Goal: Transaction & Acquisition: Purchase product/service

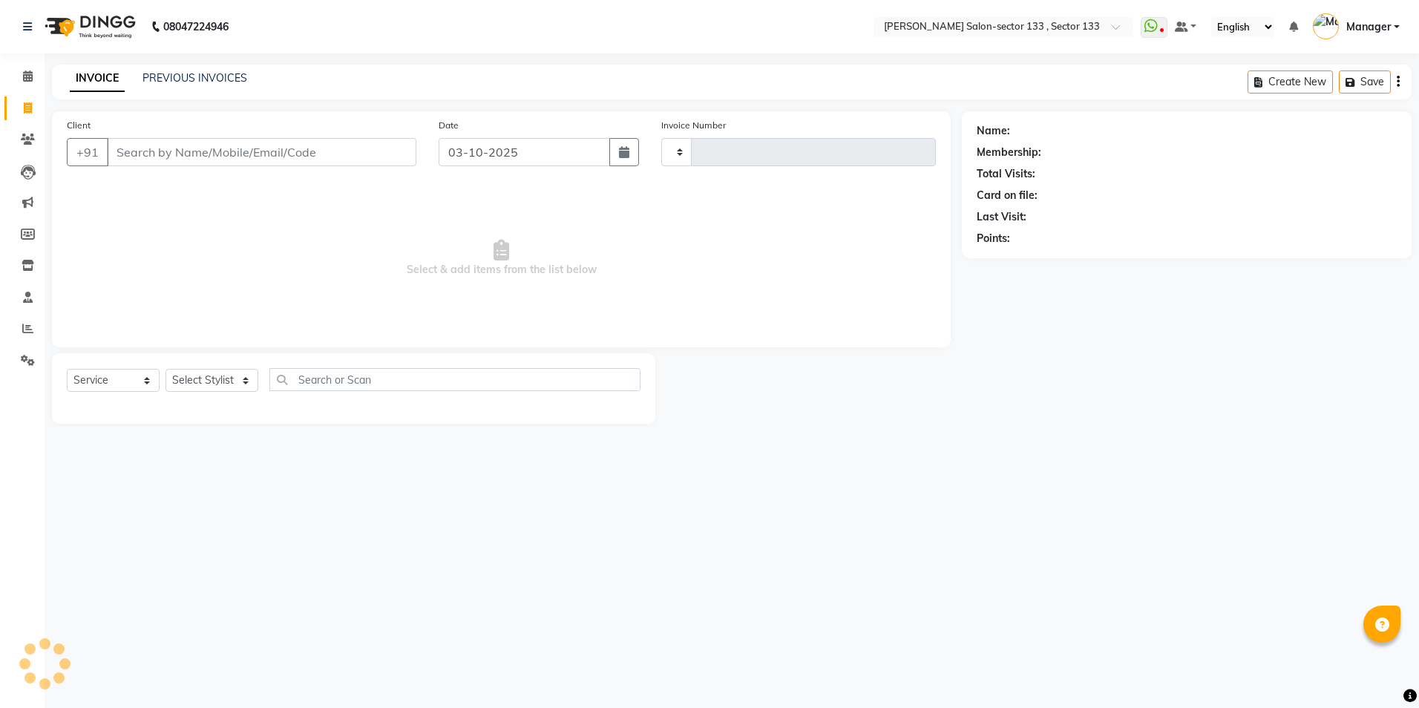
select select "service"
type input "2142"
select select "8302"
click at [183, 145] on input "Client" at bounding box center [262, 152] width 310 height 28
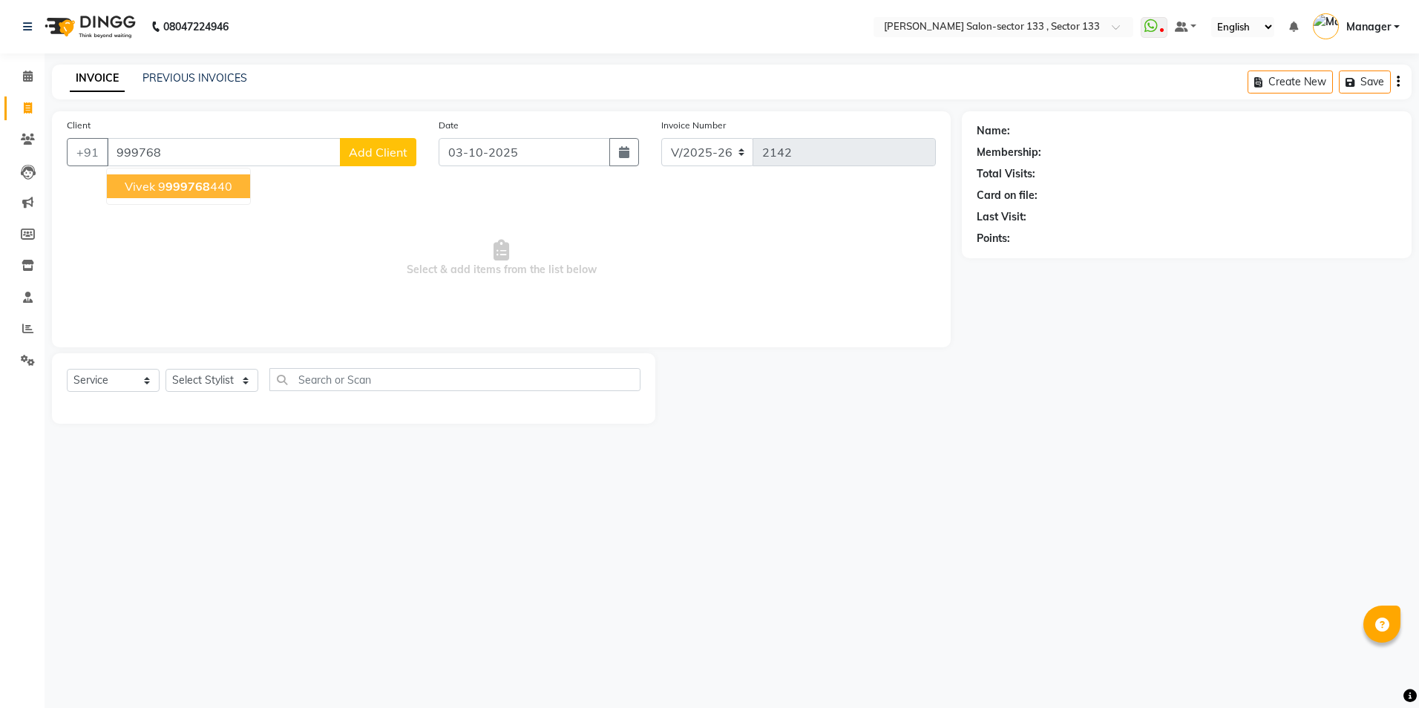
click at [174, 202] on ngb-typeahead-window "[PERSON_NAME] 9 999768 440" at bounding box center [178, 186] width 145 height 37
click at [177, 186] on span "999768" at bounding box center [188, 186] width 45 height 15
type input "9999768440"
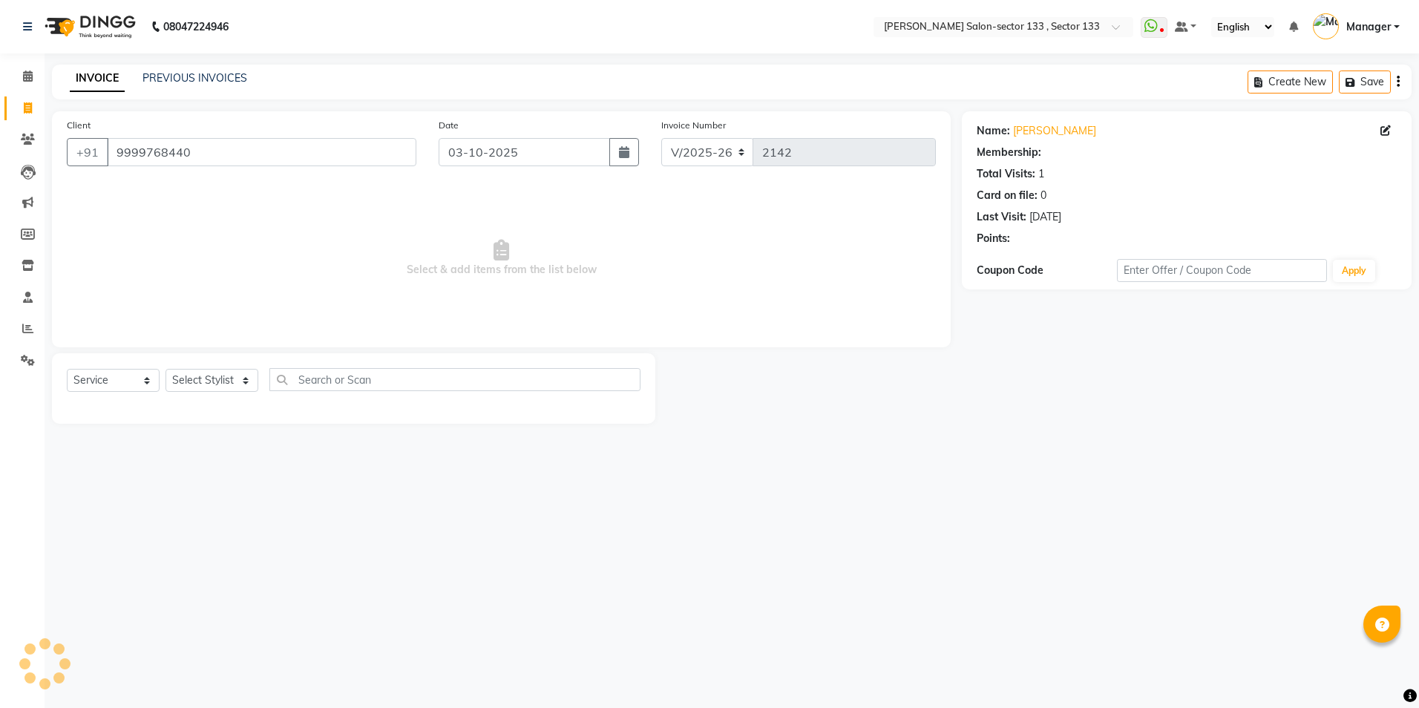
select select "1: Object"
click at [178, 376] on select "Select Stylist [PERSON_NAME] [PERSON_NAME] [PERSON_NAME] Manager Mehboob Owner …" at bounding box center [212, 380] width 93 height 23
click at [166, 369] on select "Select Stylist [PERSON_NAME] [PERSON_NAME] [PERSON_NAME] Manager Mehboob Owner …" at bounding box center [212, 380] width 93 height 23
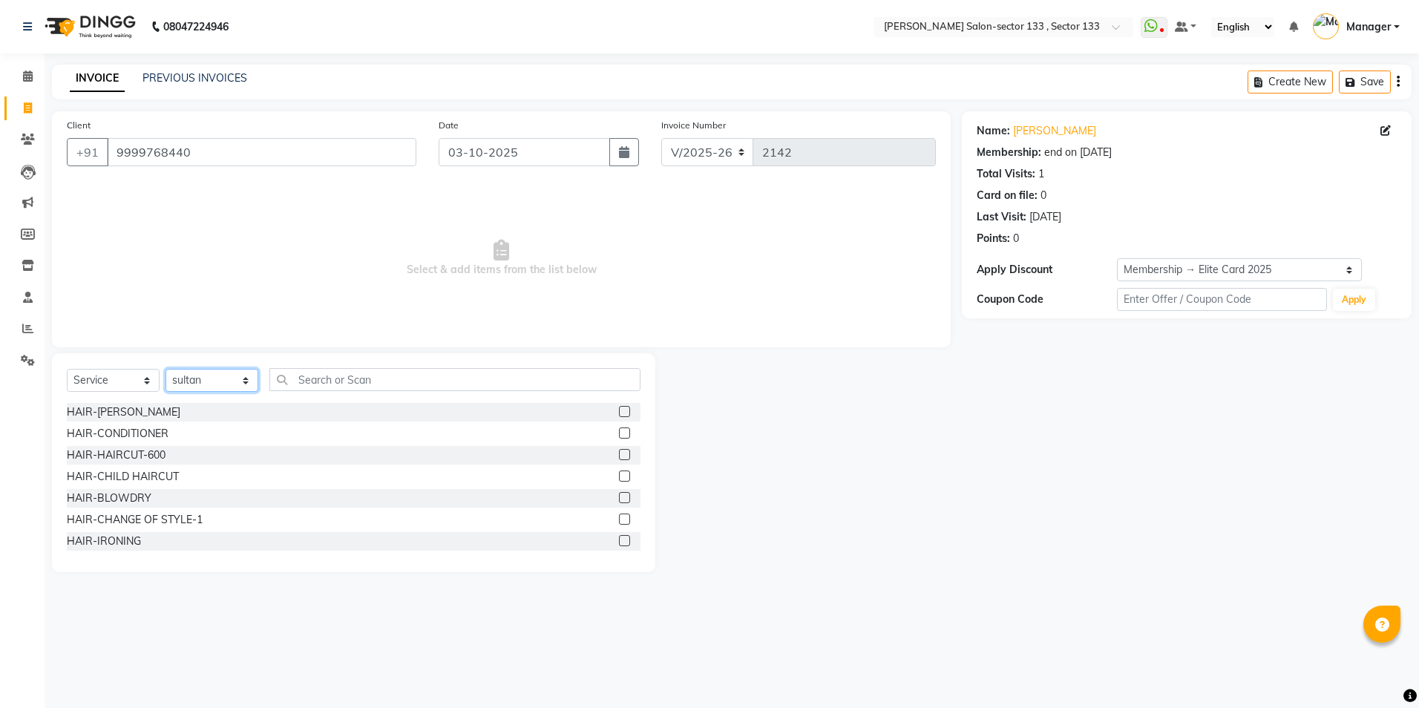
click at [205, 381] on select "Select Stylist [PERSON_NAME] [PERSON_NAME] [PERSON_NAME] Manager Mehboob Owner …" at bounding box center [212, 380] width 93 height 23
select select "90535"
click at [166, 369] on select "Select Stylist [PERSON_NAME] [PERSON_NAME] [PERSON_NAME] Manager Mehboob Owner …" at bounding box center [212, 380] width 93 height 23
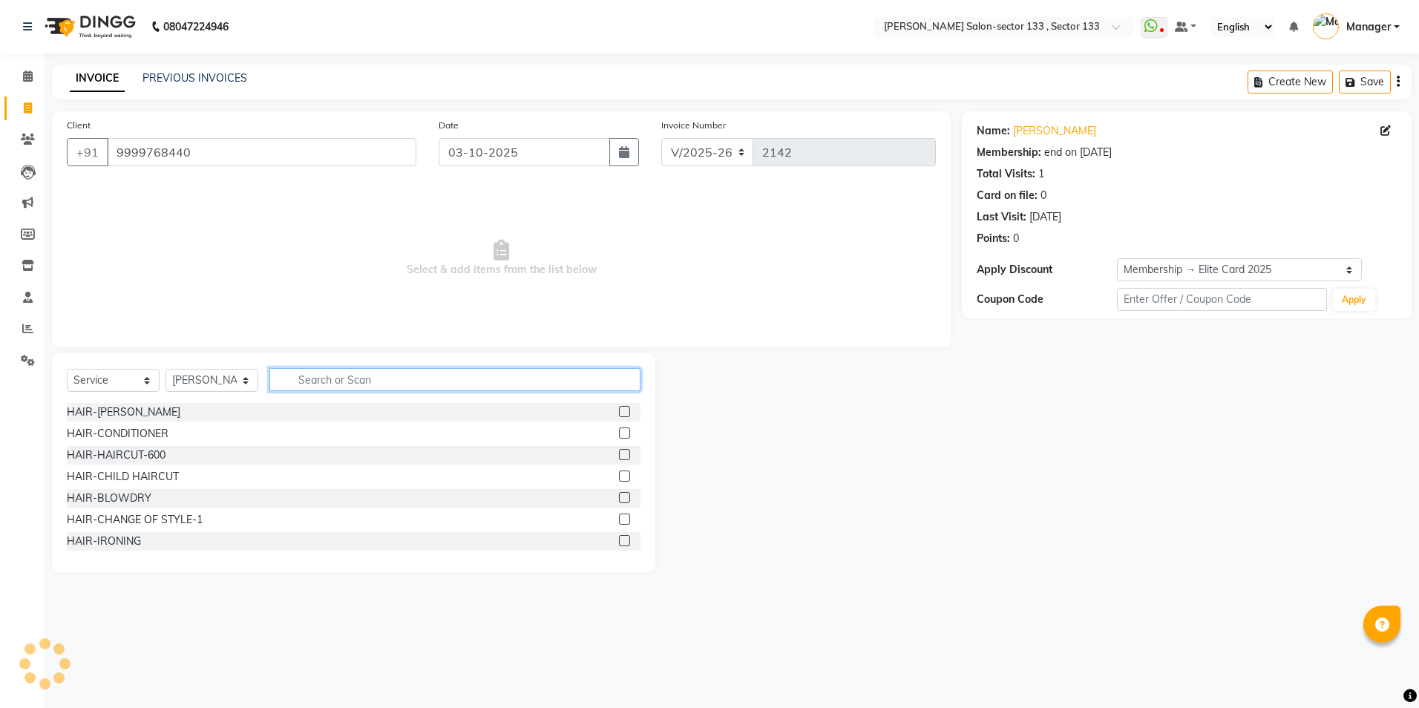
click at [359, 385] on input "text" at bounding box center [454, 379] width 371 height 23
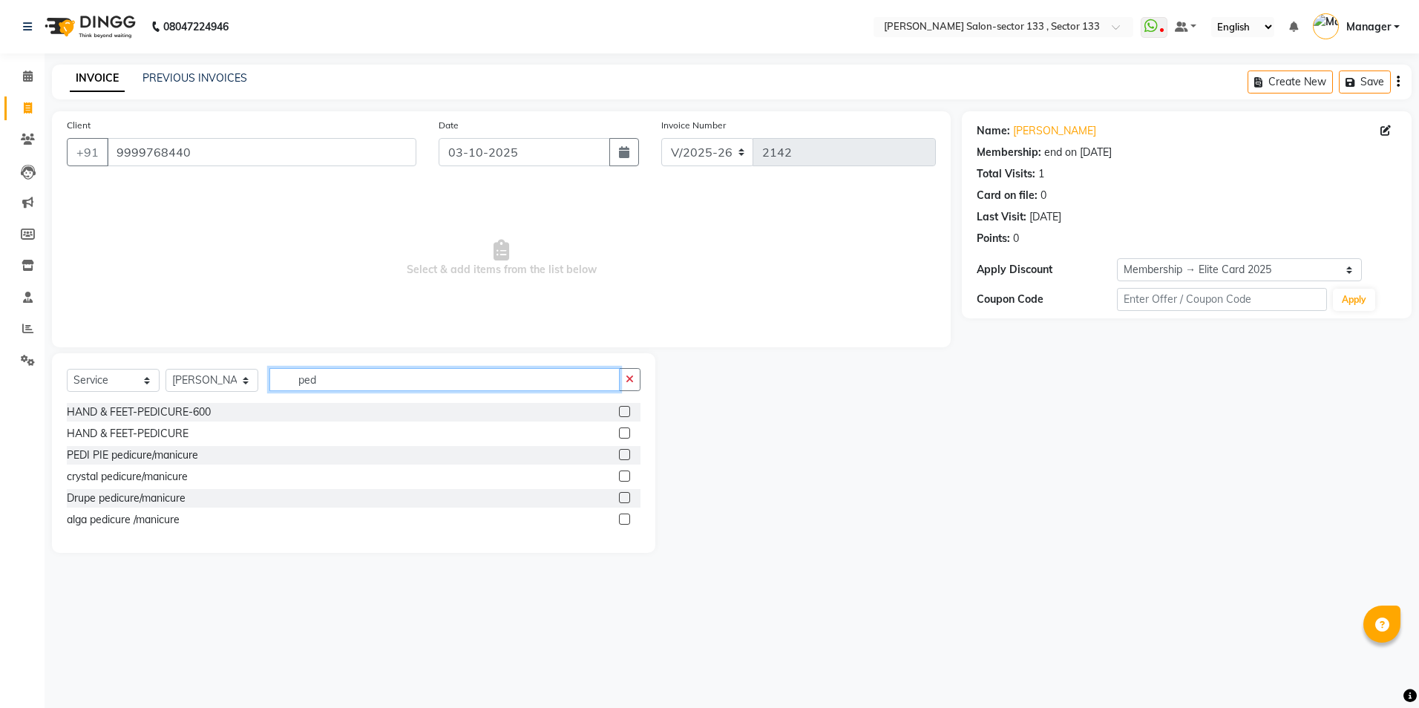
type input "ped"
click at [624, 456] on label at bounding box center [624, 454] width 11 height 11
click at [624, 456] on input "checkbox" at bounding box center [624, 456] width 10 height 10
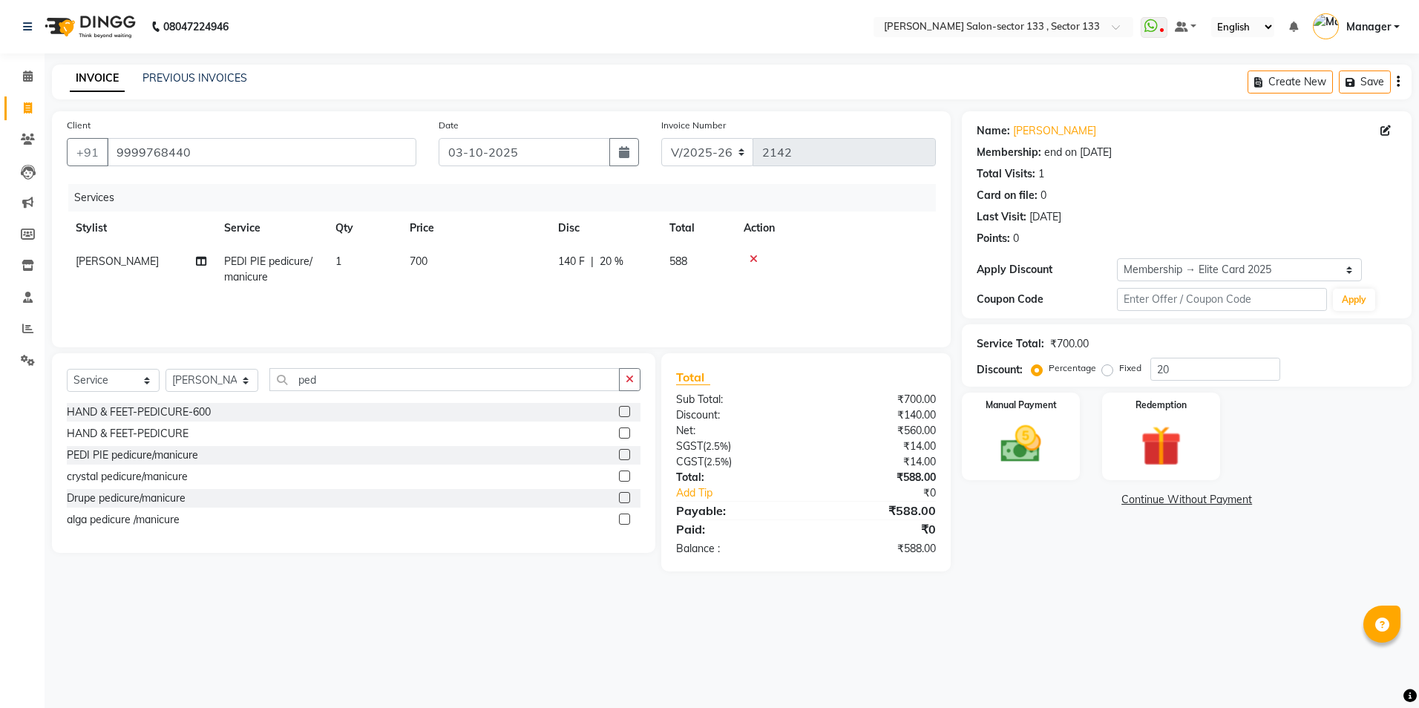
click at [623, 455] on label at bounding box center [624, 454] width 11 height 11
click at [623, 455] on input "checkbox" at bounding box center [624, 456] width 10 height 10
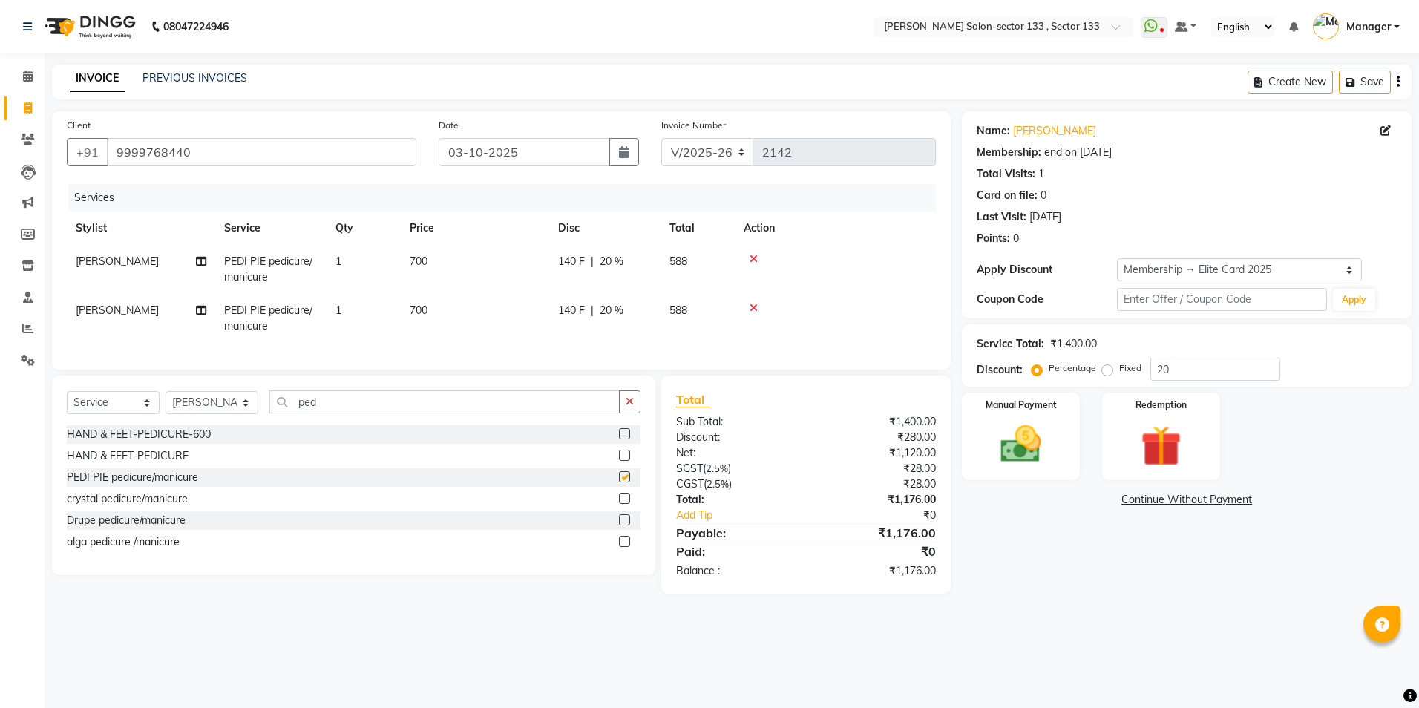
checkbox input "false"
click at [102, 308] on span "[PERSON_NAME]" at bounding box center [117, 310] width 83 height 13
select select "90535"
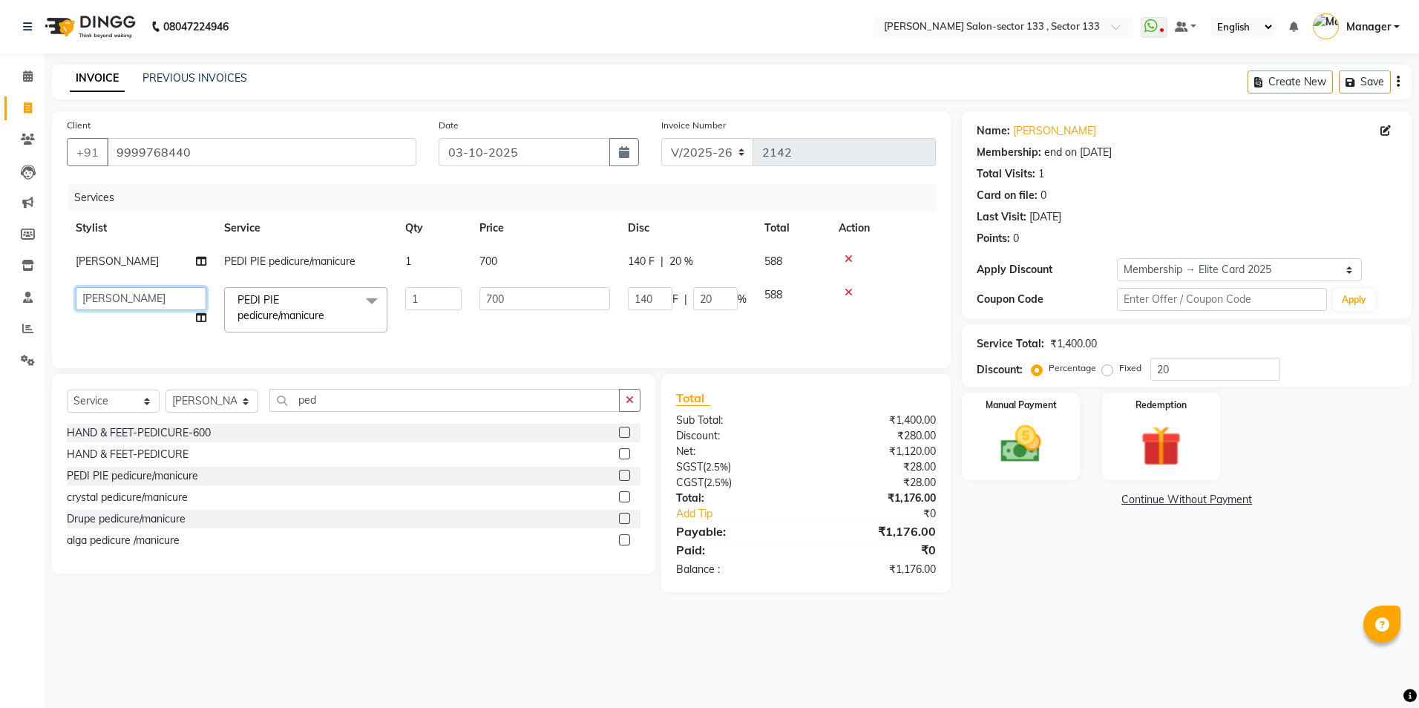
click at [102, 308] on select "[PERSON_NAME] [PERSON_NAME] [PERSON_NAME] Manager Mehboob Owner id [PERSON_NAME…" at bounding box center [141, 298] width 131 height 23
select select "90931"
click at [506, 264] on td "700" at bounding box center [545, 261] width 148 height 33
select select "90535"
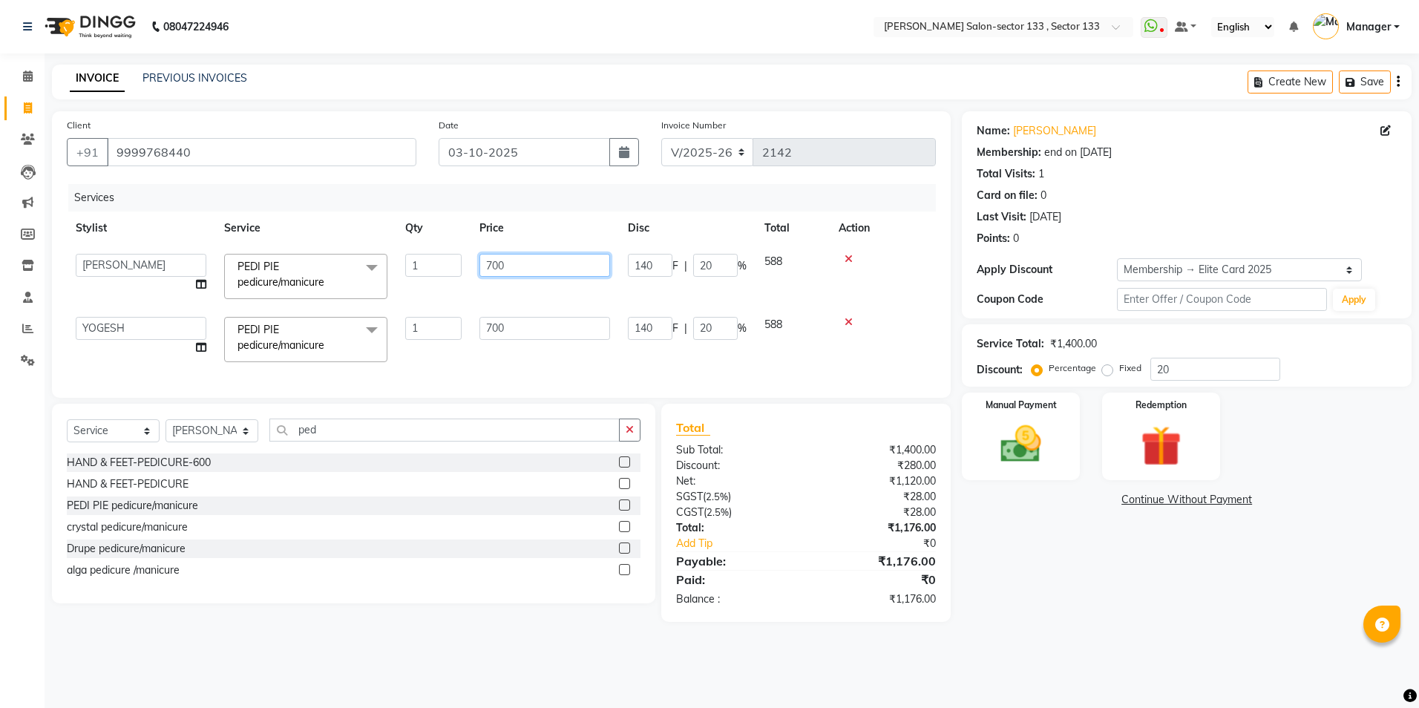
click at [549, 263] on input "700" at bounding box center [545, 265] width 131 height 23
type input "800"
click at [532, 330] on td "700" at bounding box center [545, 339] width 148 height 63
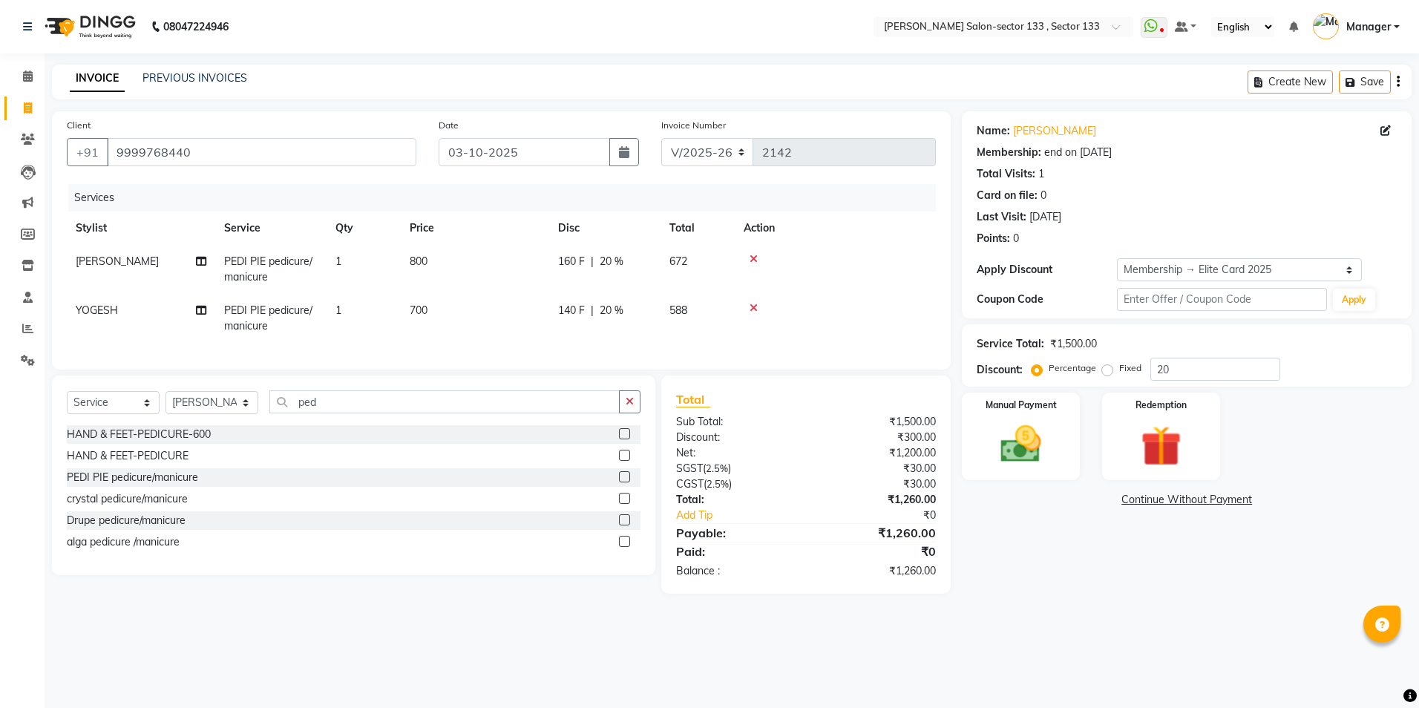
click at [532, 330] on td "700" at bounding box center [475, 318] width 148 height 49
select select "90931"
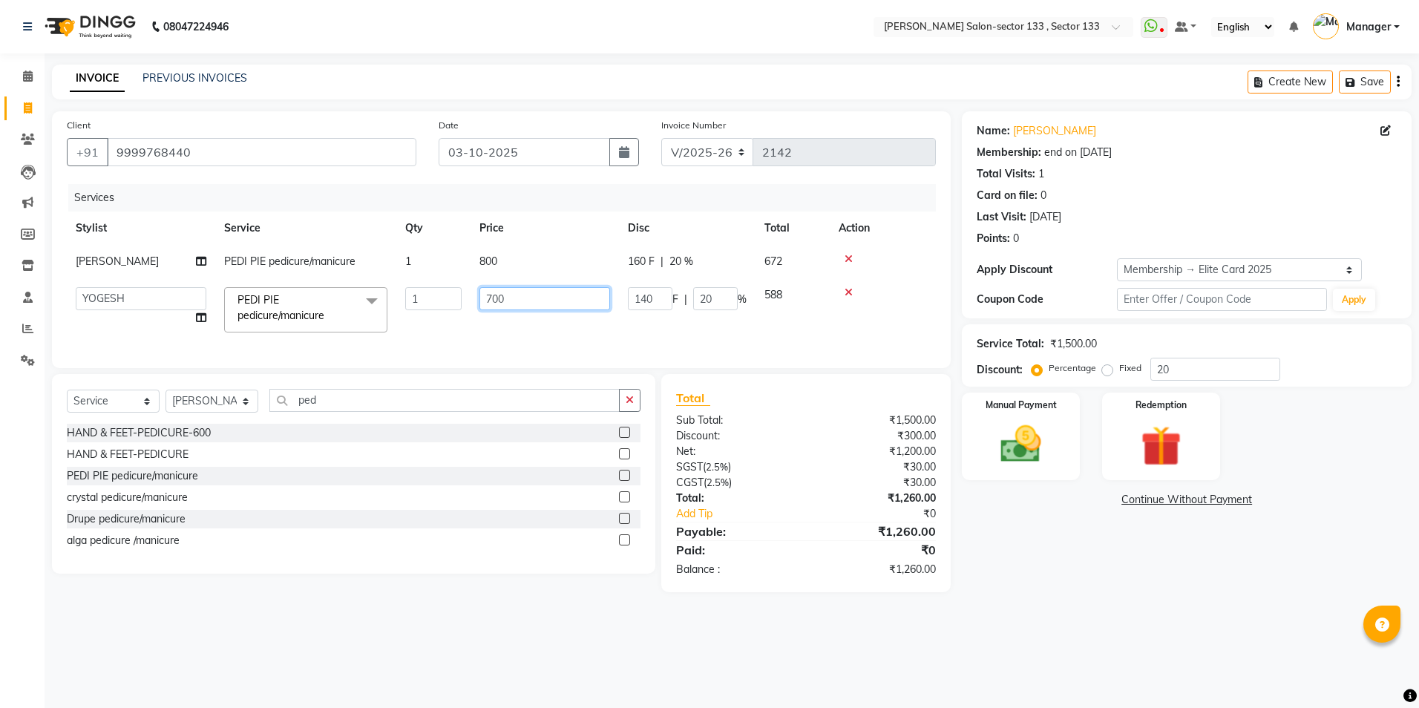
click at [533, 295] on input "700" at bounding box center [545, 298] width 131 height 23
type input "800"
click at [531, 321] on td "800" at bounding box center [545, 309] width 148 height 63
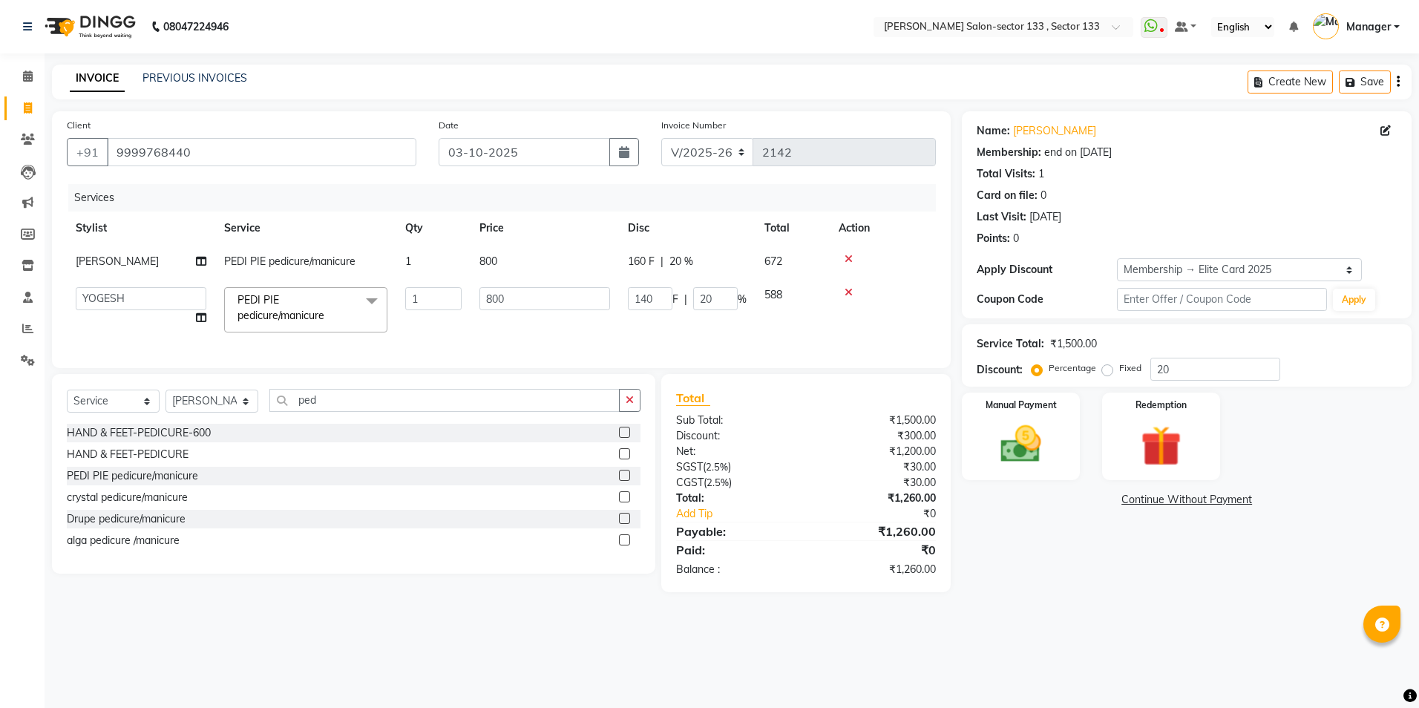
select select "90931"
click at [1067, 468] on div "Manual Payment" at bounding box center [1021, 436] width 122 height 91
click at [1223, 495] on span "UPI" at bounding box center [1229, 500] width 23 height 17
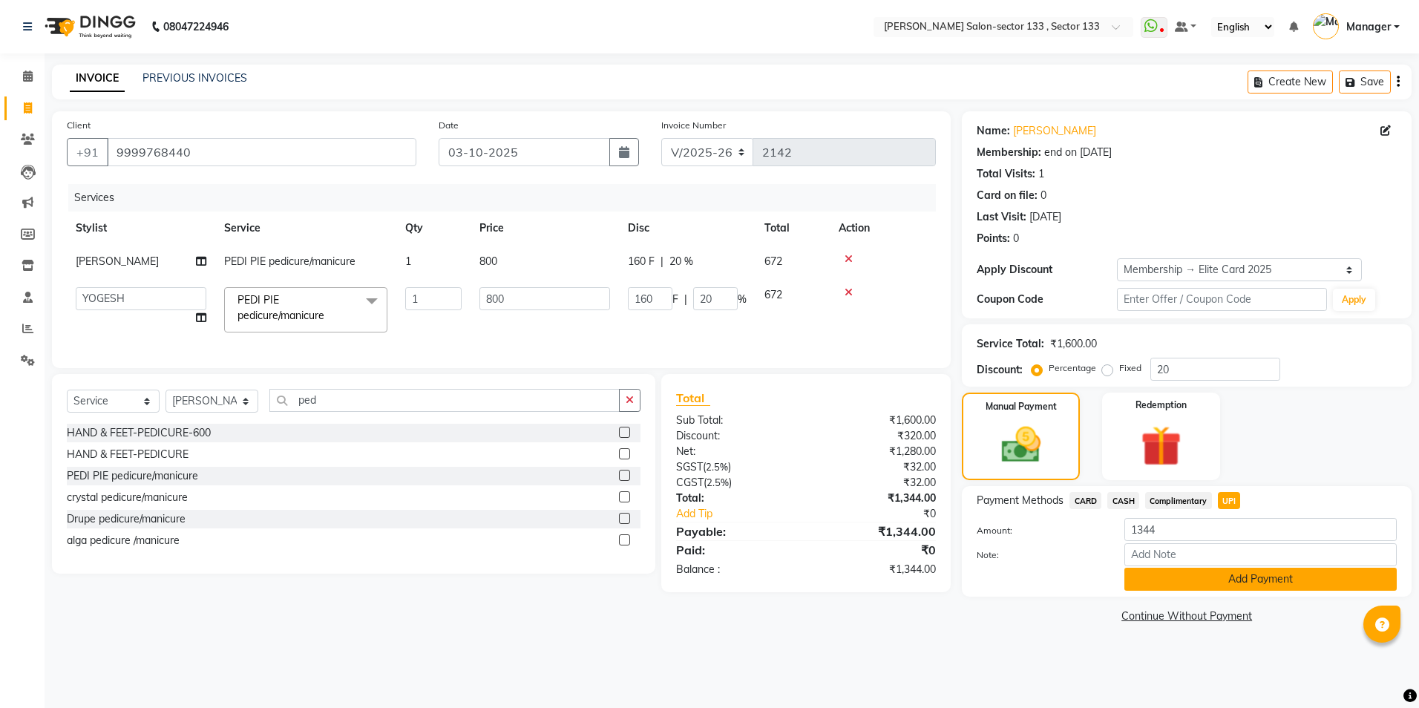
click at [1236, 584] on button "Add Payment" at bounding box center [1261, 579] width 272 height 23
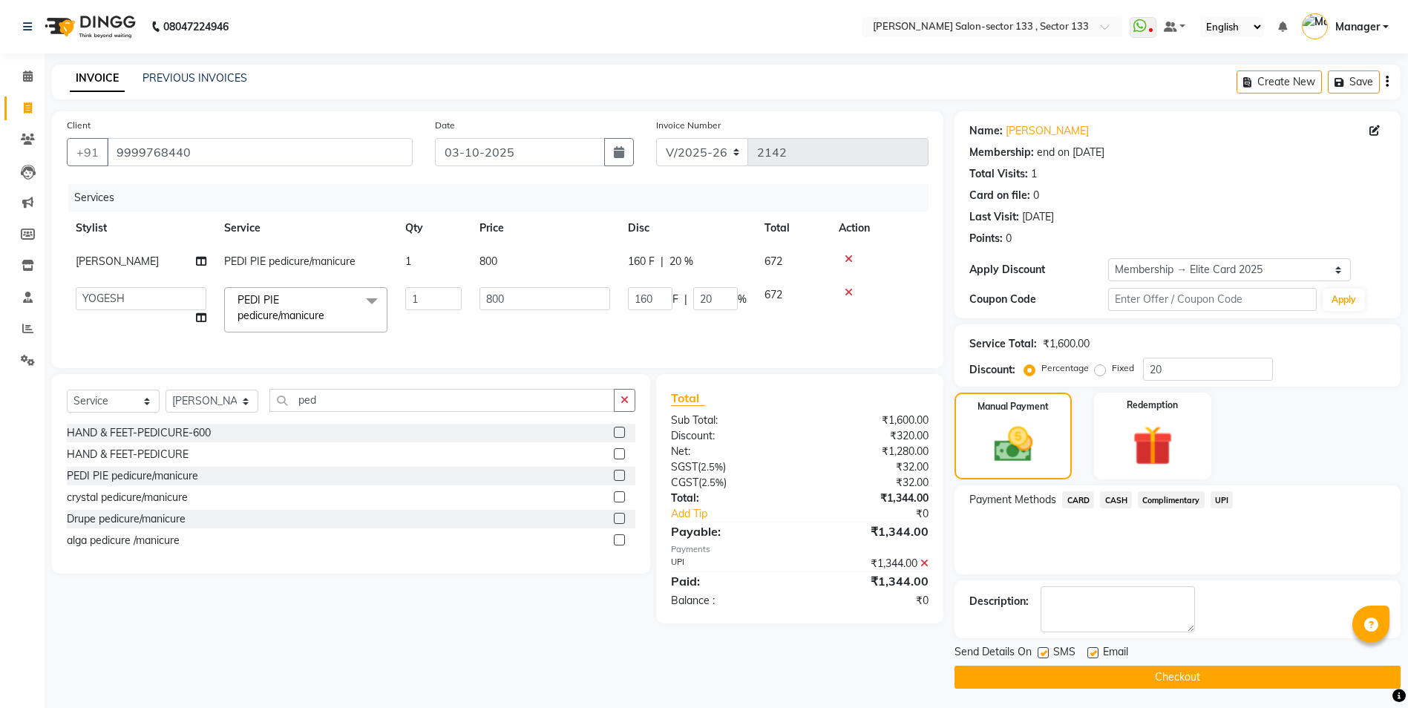
click at [1134, 680] on button "Checkout" at bounding box center [1178, 677] width 446 height 23
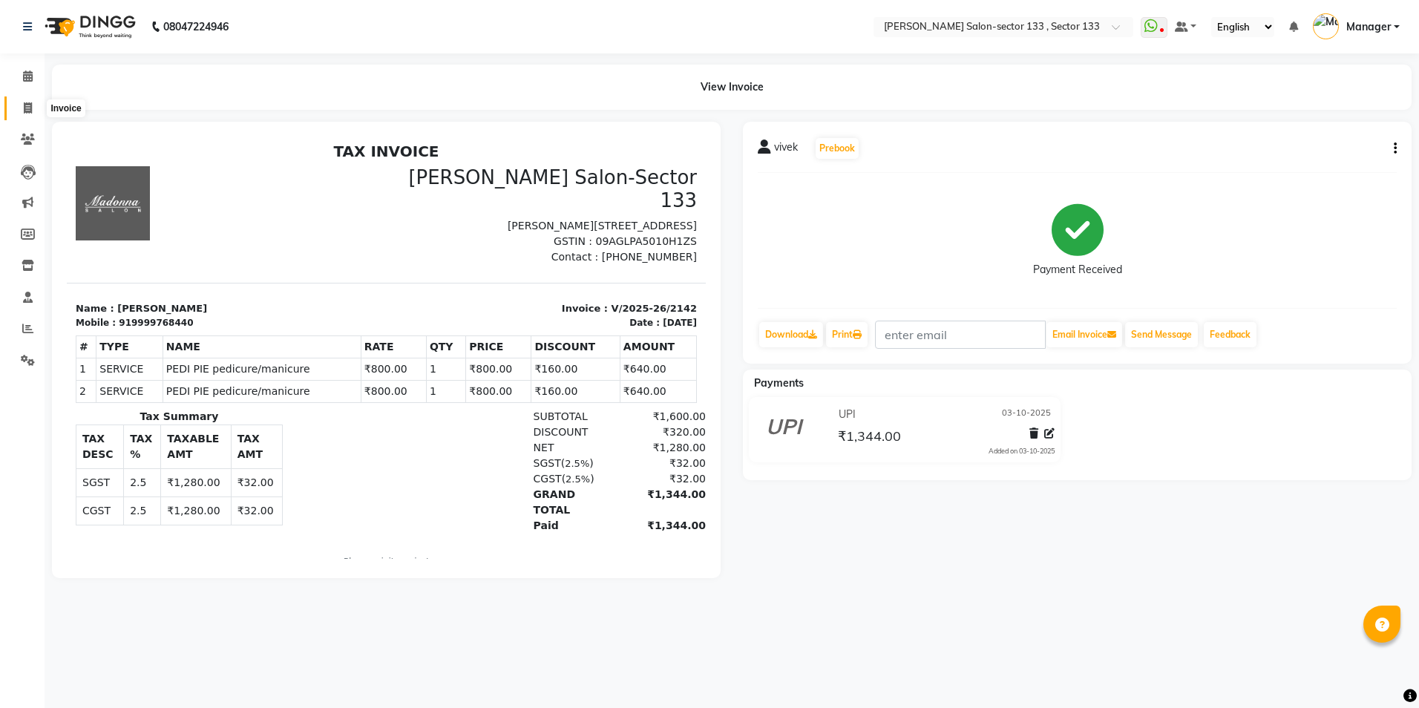
click at [33, 103] on span at bounding box center [28, 108] width 26 height 17
select select "service"
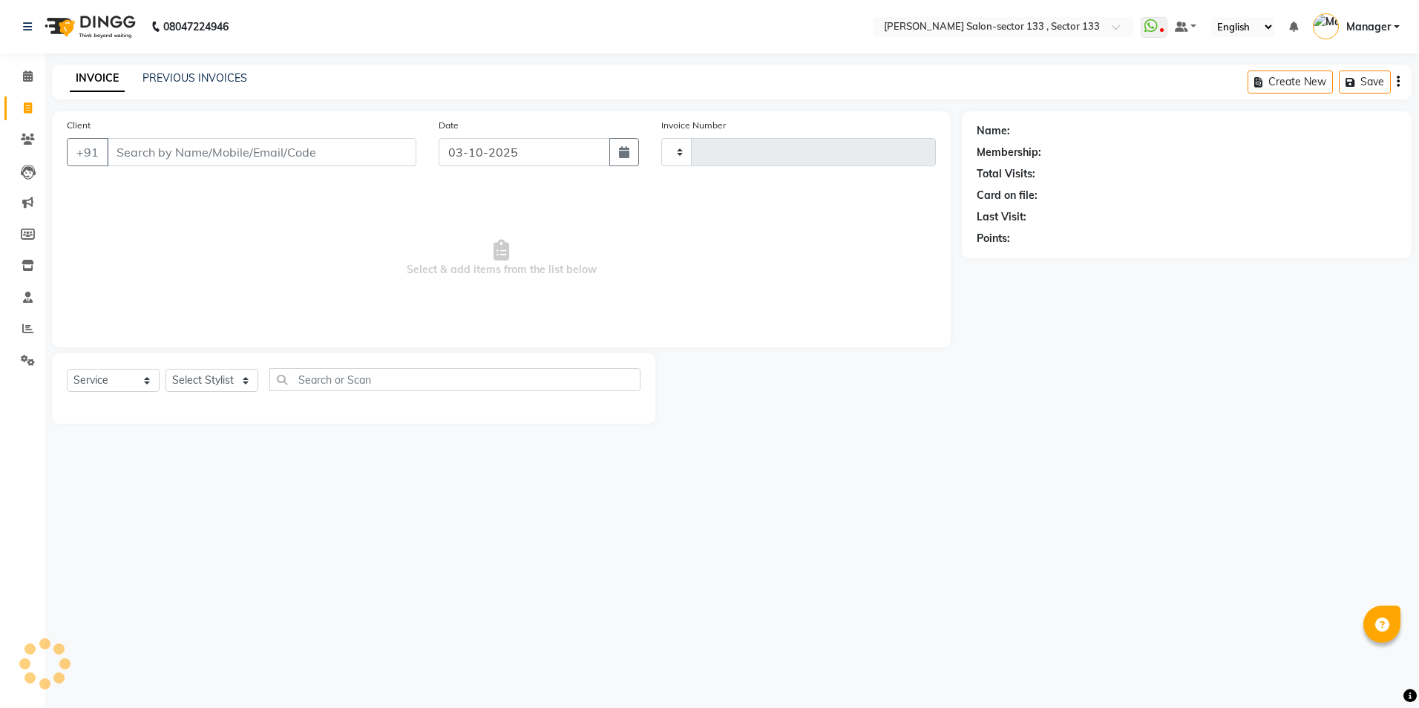
click at [225, 364] on div "Select Service Product Membership Package Voucher Prepaid Gift Card Select Styl…" at bounding box center [354, 388] width 604 height 71
type input "2143"
click at [225, 376] on select "Select Stylist" at bounding box center [212, 380] width 93 height 23
select select "8302"
click at [225, 376] on select "Select Stylist [PERSON_NAME] [PERSON_NAME] [PERSON_NAME] Manager Mehboob Owner …" at bounding box center [212, 380] width 93 height 23
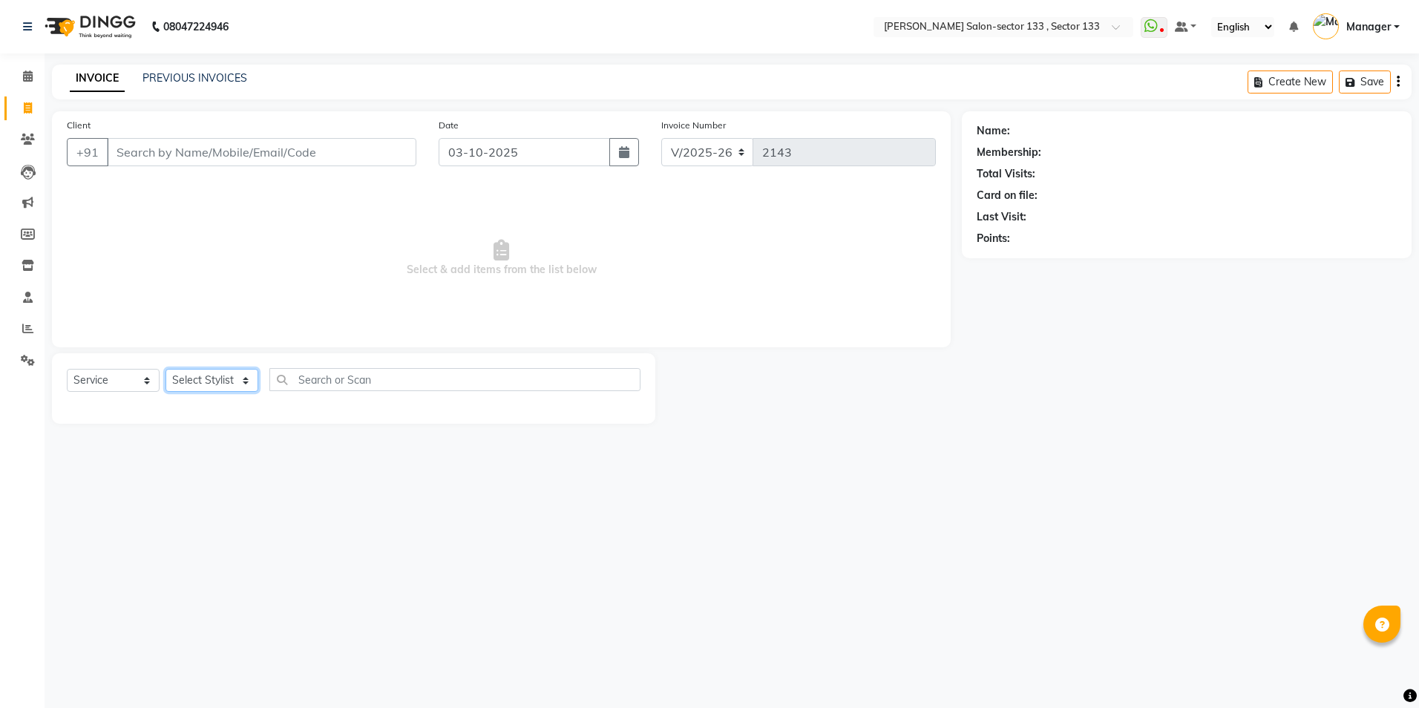
click at [225, 377] on select "Select Stylist [PERSON_NAME] [PERSON_NAME] [PERSON_NAME] Manager Mehboob Owner …" at bounding box center [212, 380] width 93 height 23
select select "83256"
click at [166, 369] on select "Select Stylist [PERSON_NAME] [PERSON_NAME] [PERSON_NAME] Manager Mehboob Owner …" at bounding box center [212, 380] width 93 height 23
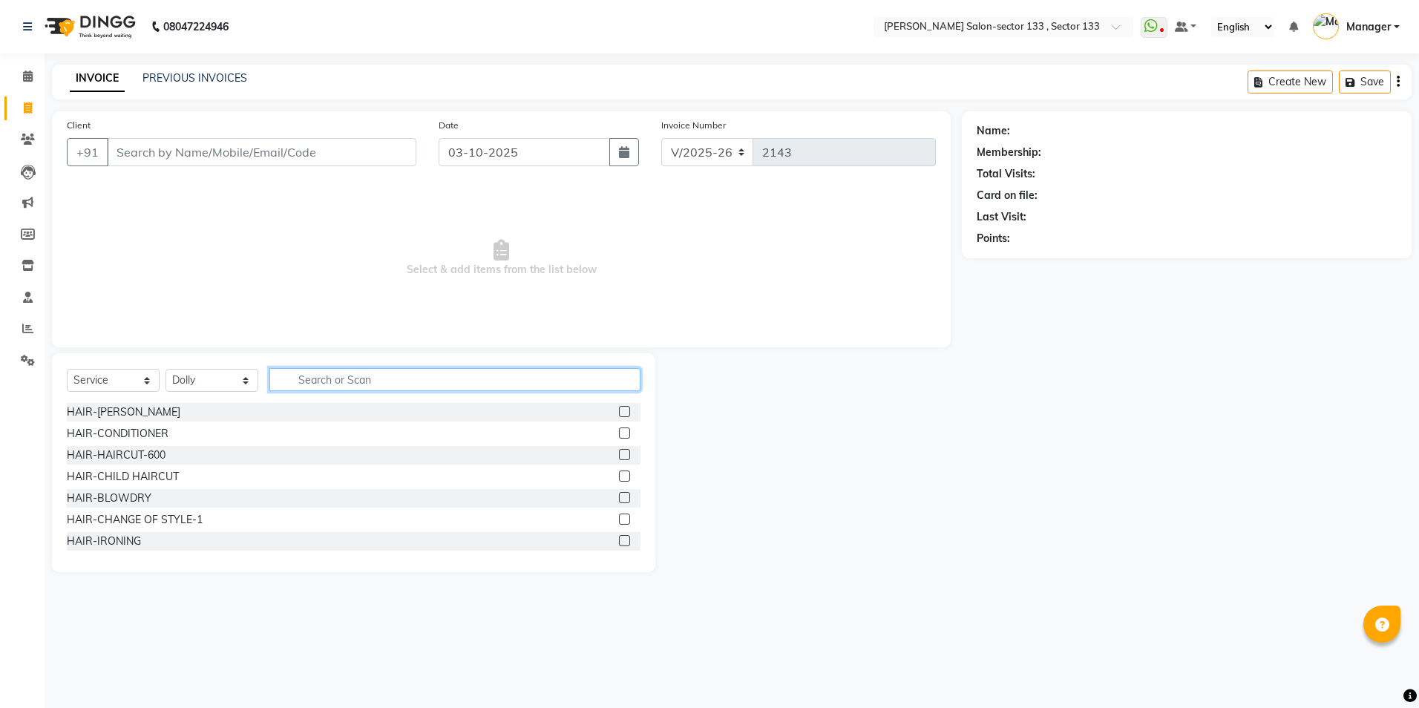
click at [330, 387] on input "text" at bounding box center [454, 379] width 371 height 23
type input "eye"
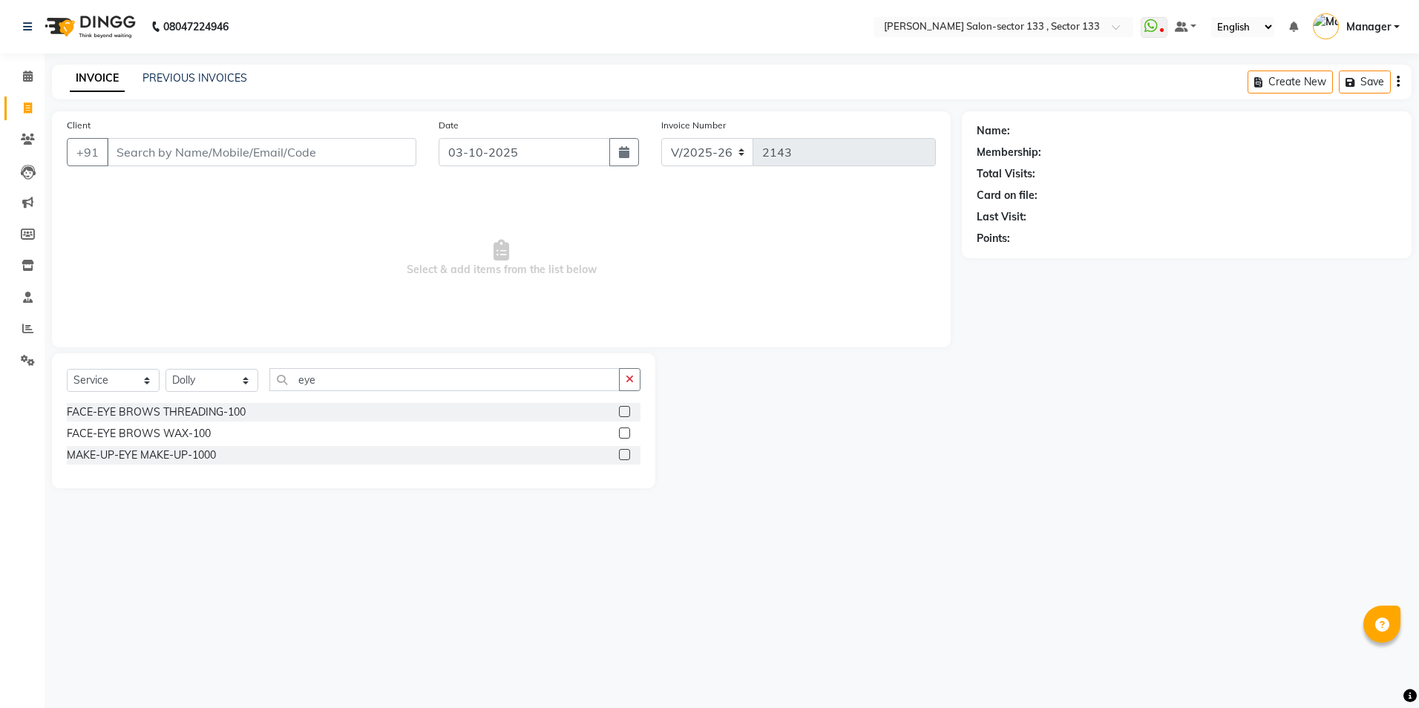
click at [619, 414] on label at bounding box center [624, 411] width 11 height 11
click at [619, 414] on input "checkbox" at bounding box center [624, 413] width 10 height 10
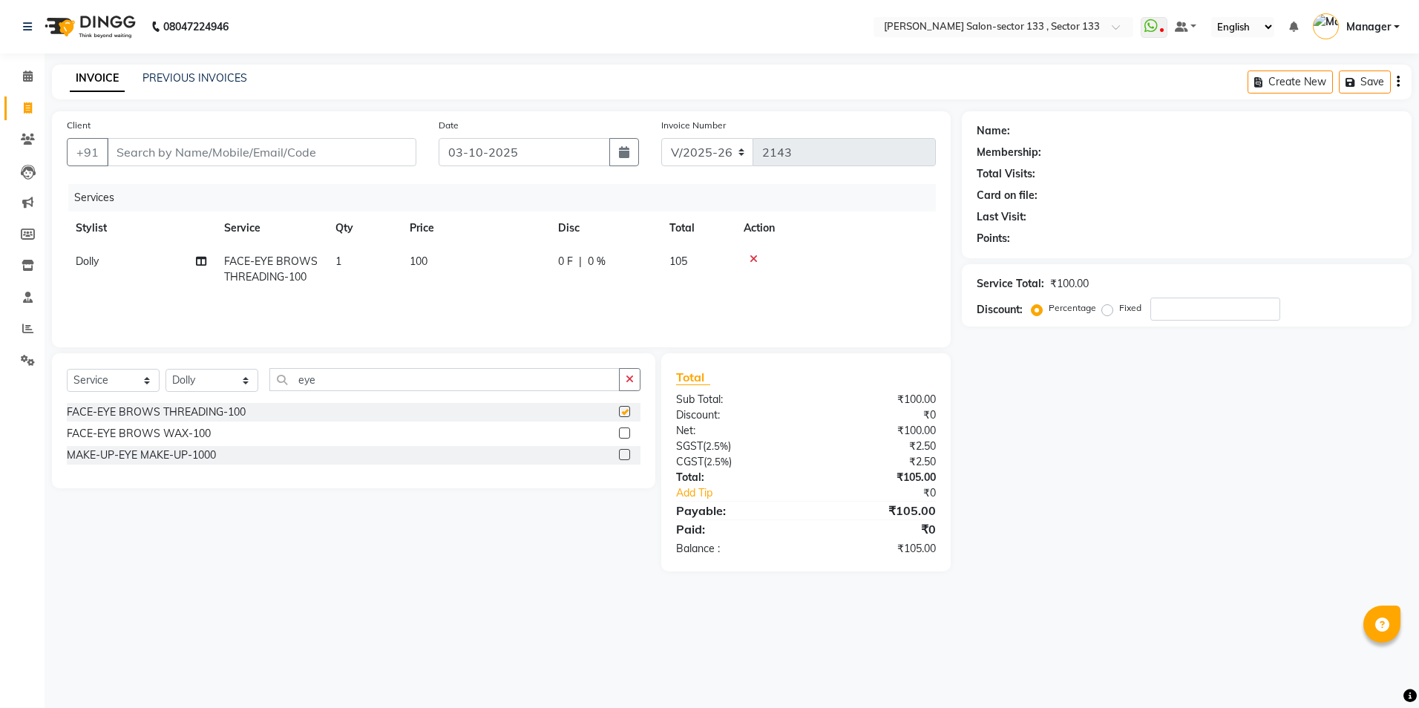
checkbox input "false"
click at [496, 386] on input "eye" at bounding box center [444, 379] width 350 height 23
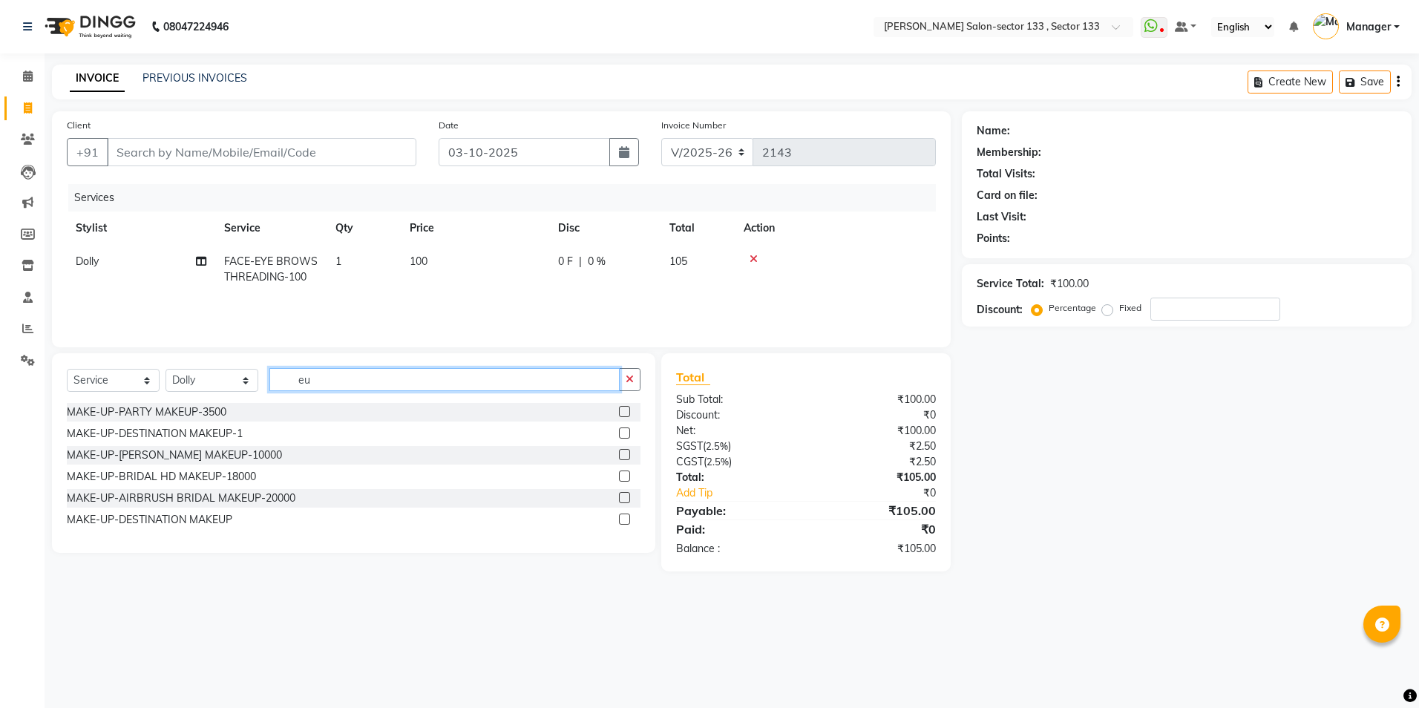
type input "e"
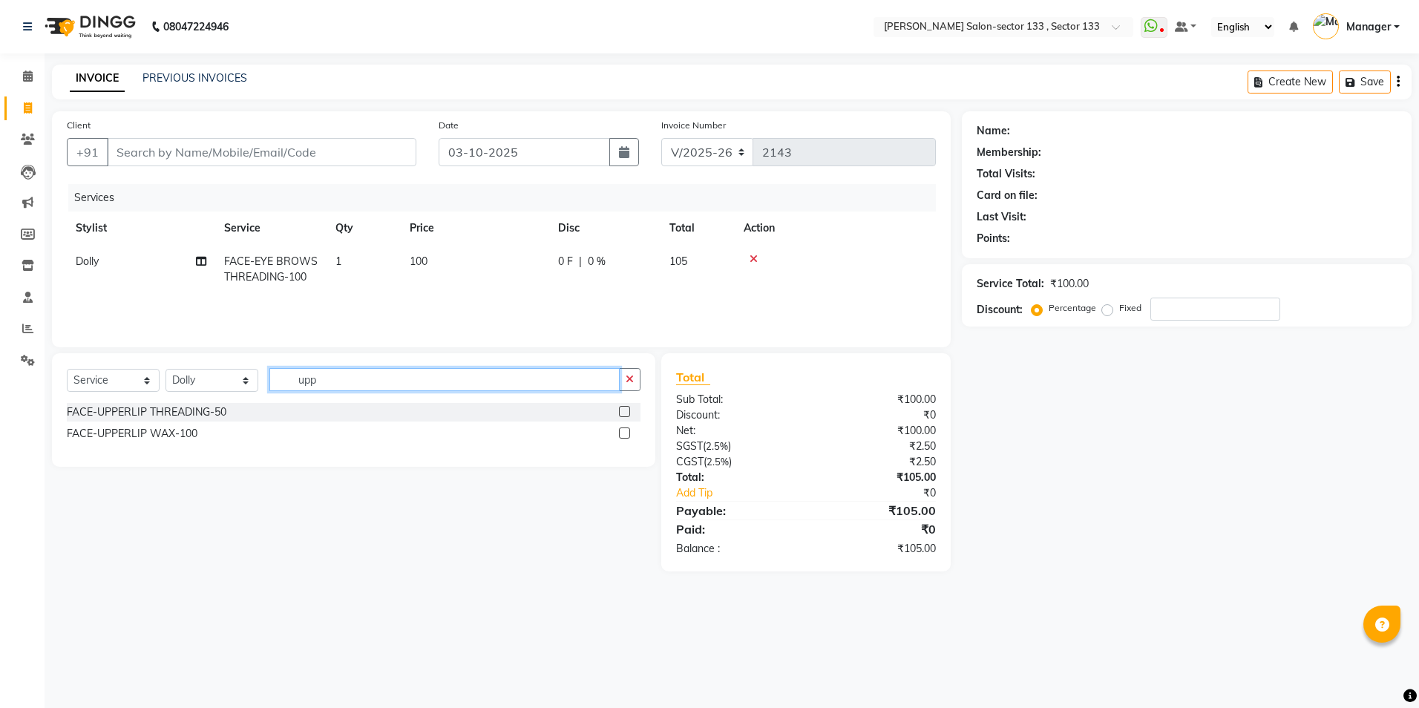
type input "upp"
click at [629, 413] on label at bounding box center [624, 411] width 11 height 11
click at [629, 413] on input "checkbox" at bounding box center [624, 413] width 10 height 10
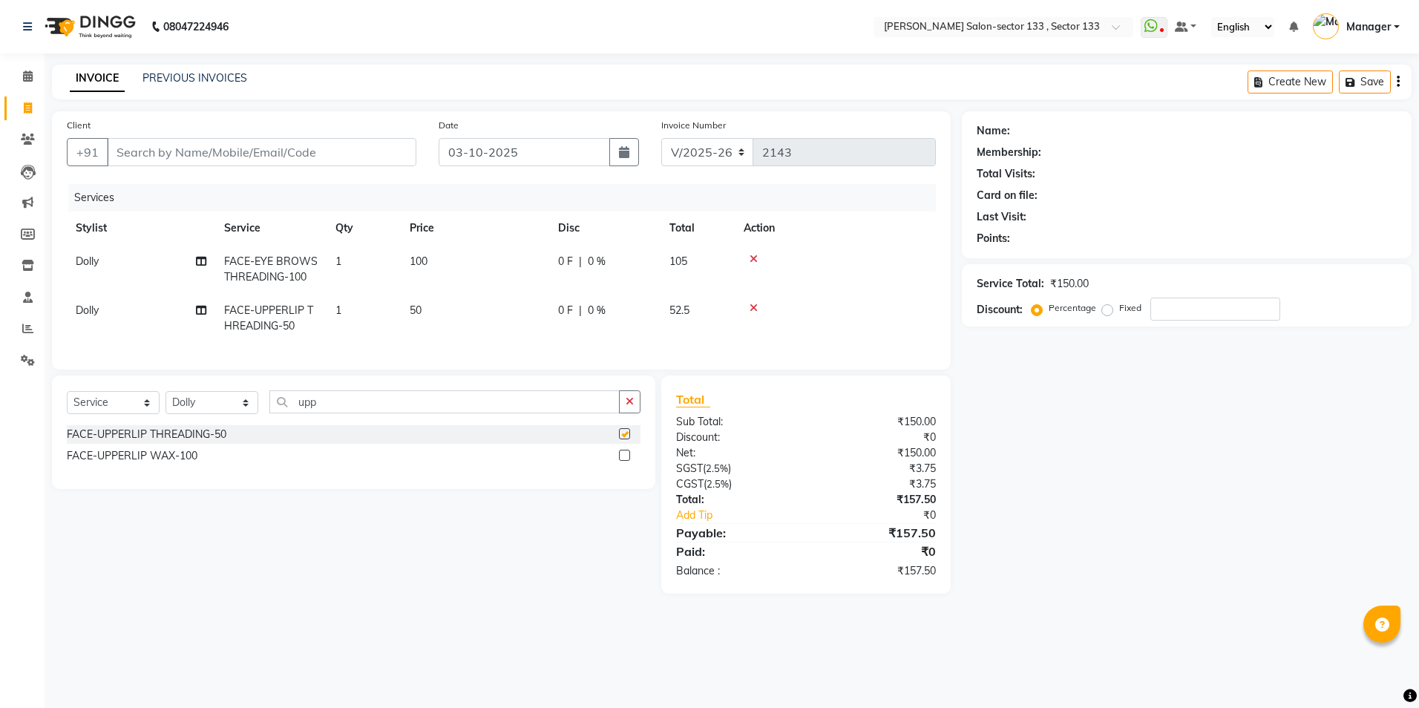
checkbox input "false"
click at [381, 159] on input "Client" at bounding box center [262, 152] width 310 height 28
type input "8"
type input "0"
click at [215, 186] on ngb-highlight "838390 4987" at bounding box center [201, 186] width 77 height 15
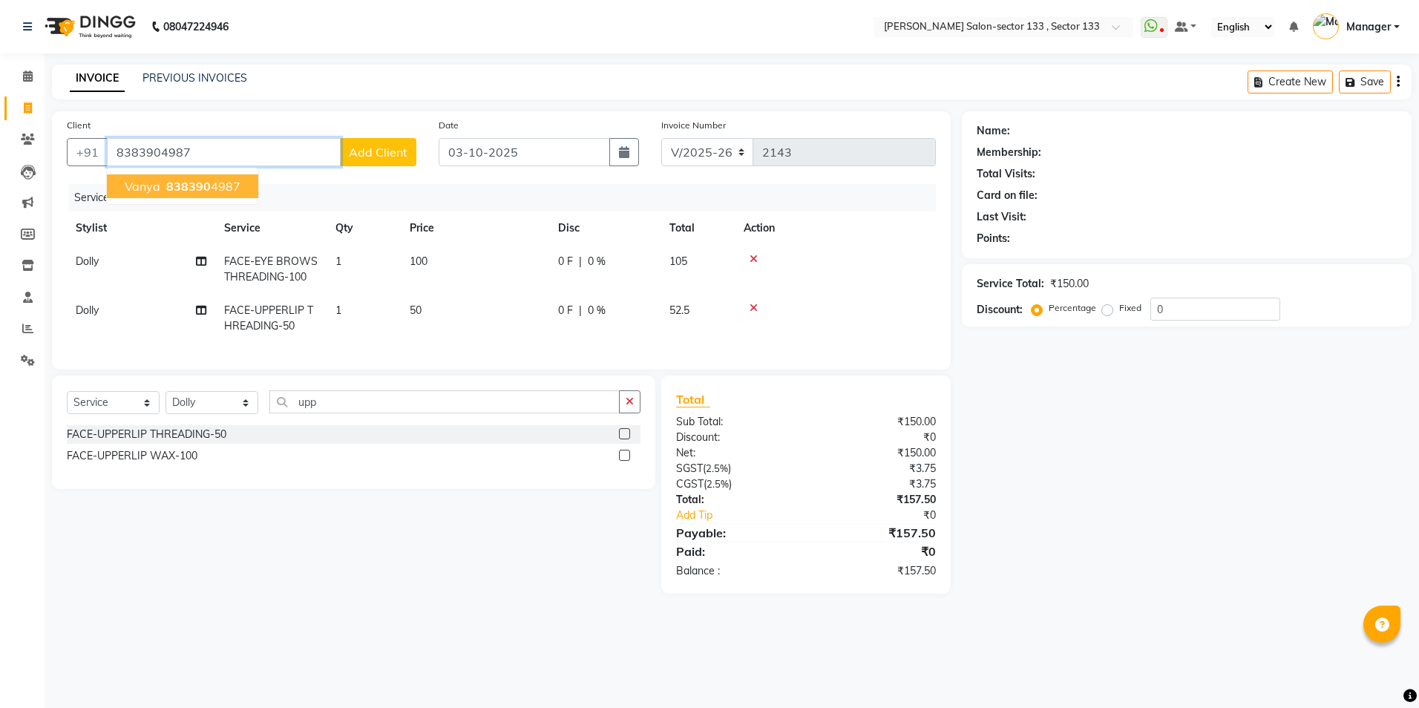
type input "8383904987"
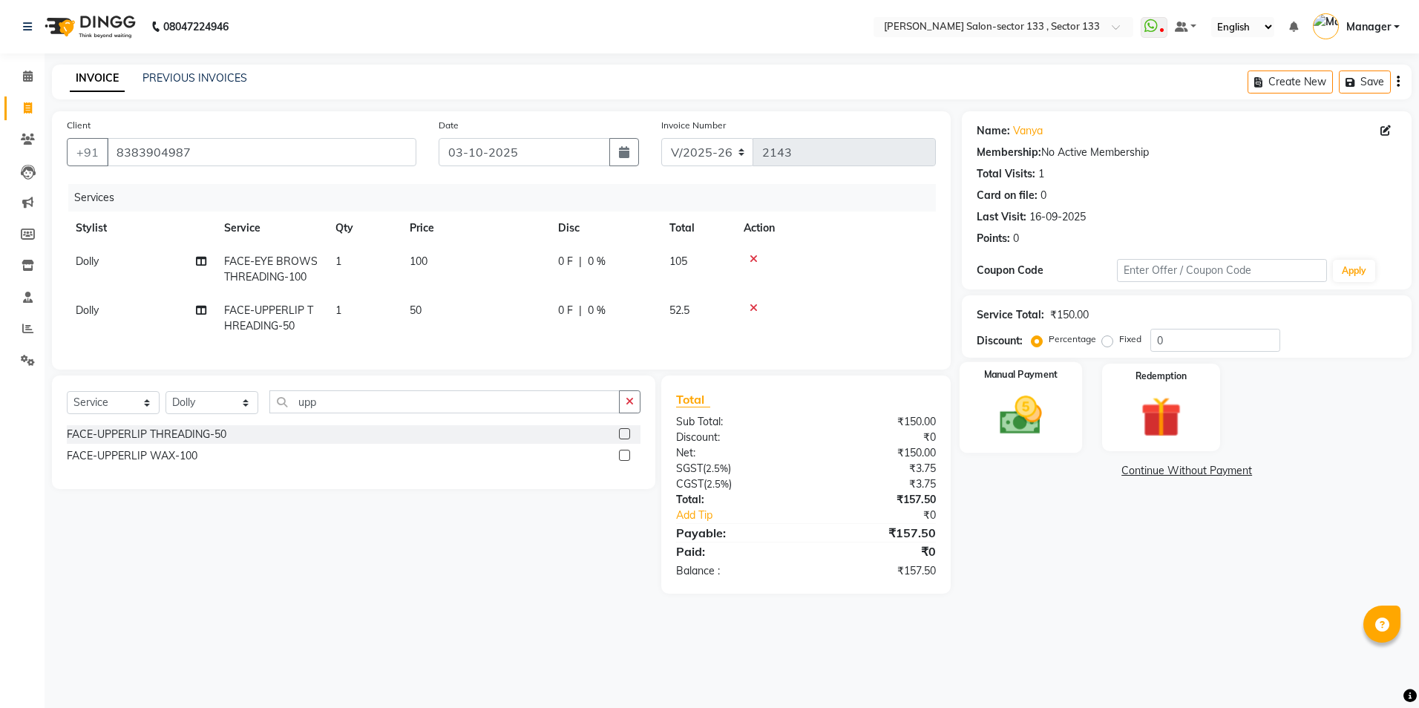
click at [1064, 425] on div "Manual Payment" at bounding box center [1021, 407] width 122 height 91
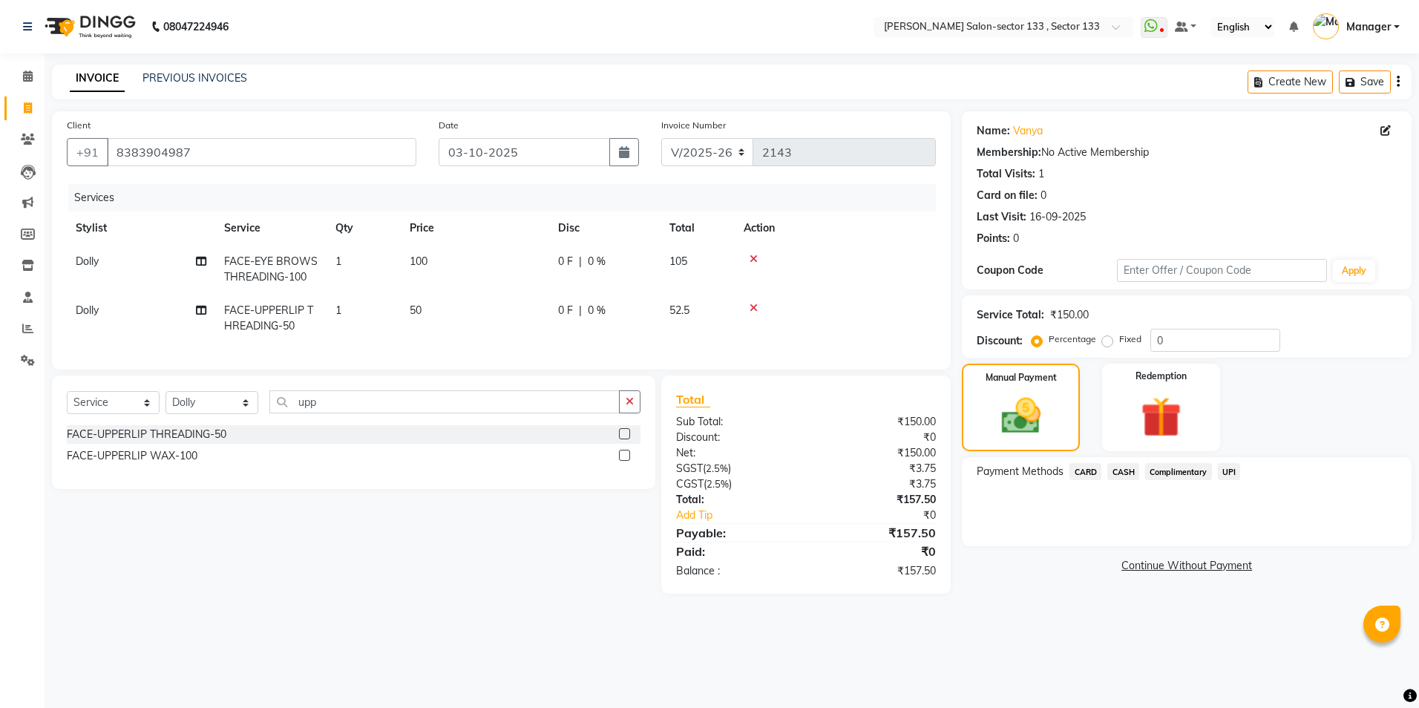
click at [1221, 471] on span "UPI" at bounding box center [1229, 471] width 23 height 17
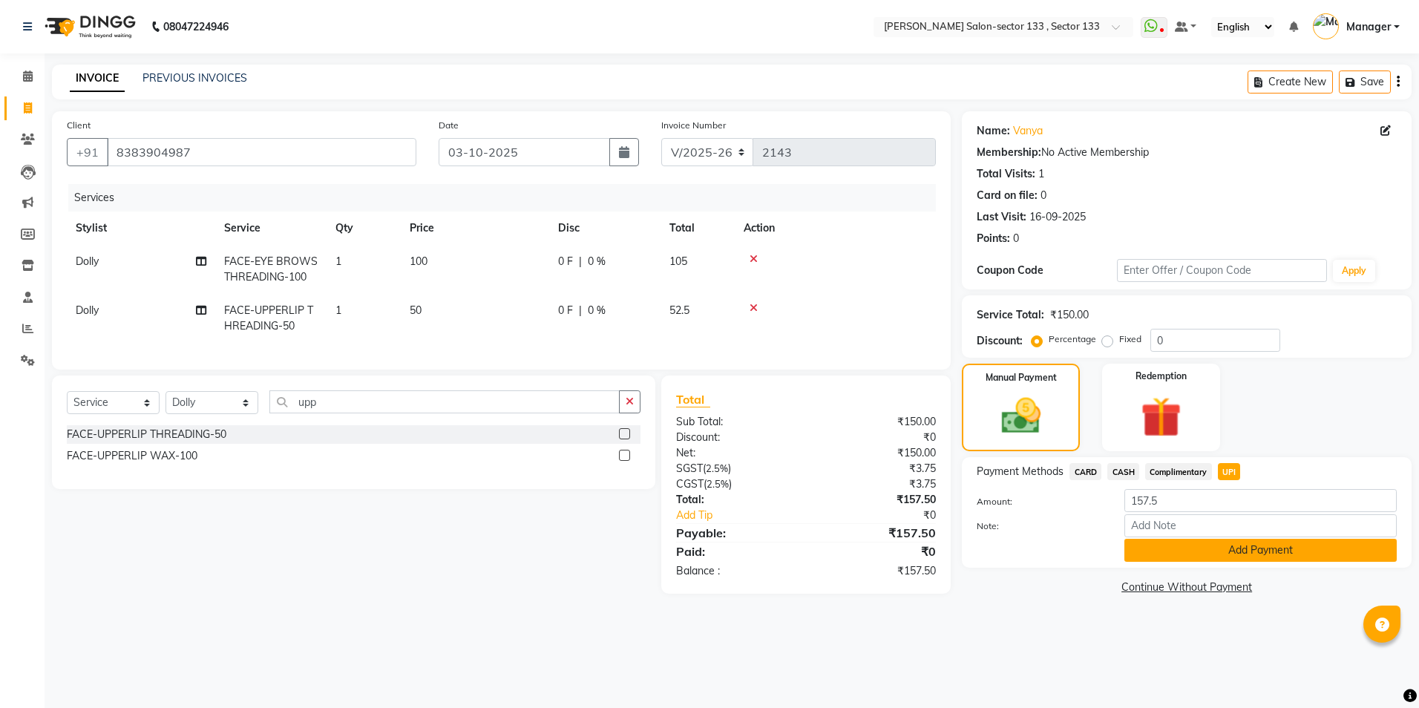
click at [1227, 558] on button "Add Payment" at bounding box center [1261, 550] width 272 height 23
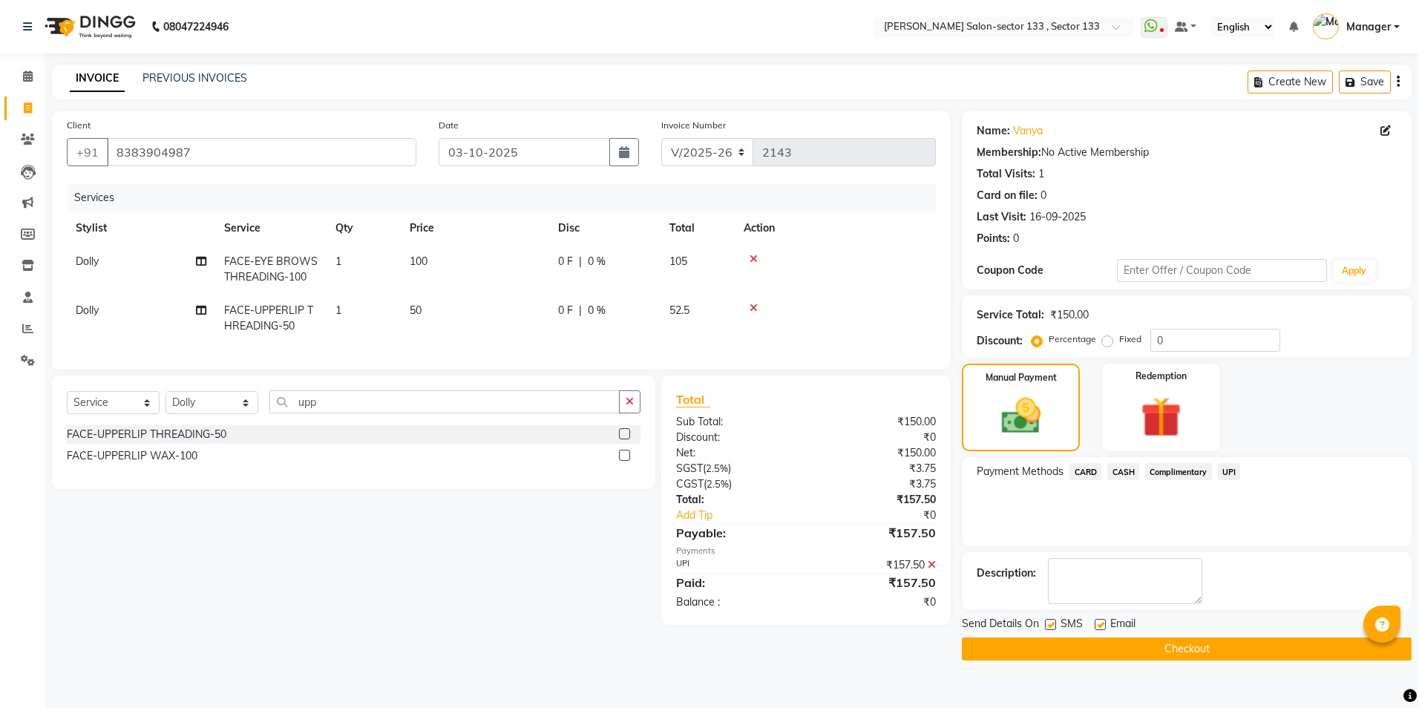
click at [1168, 650] on button "Checkout" at bounding box center [1187, 649] width 450 height 23
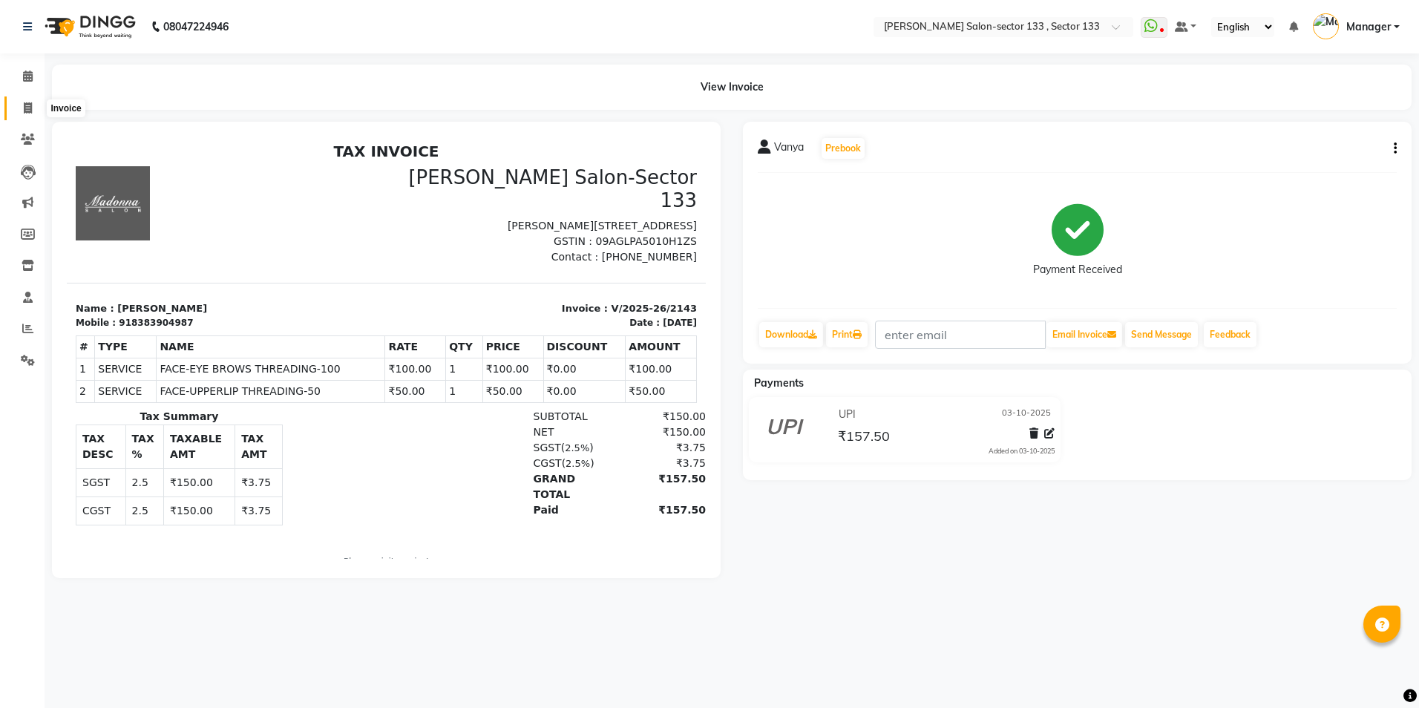
click at [26, 107] on icon at bounding box center [28, 107] width 8 height 11
select select "service"
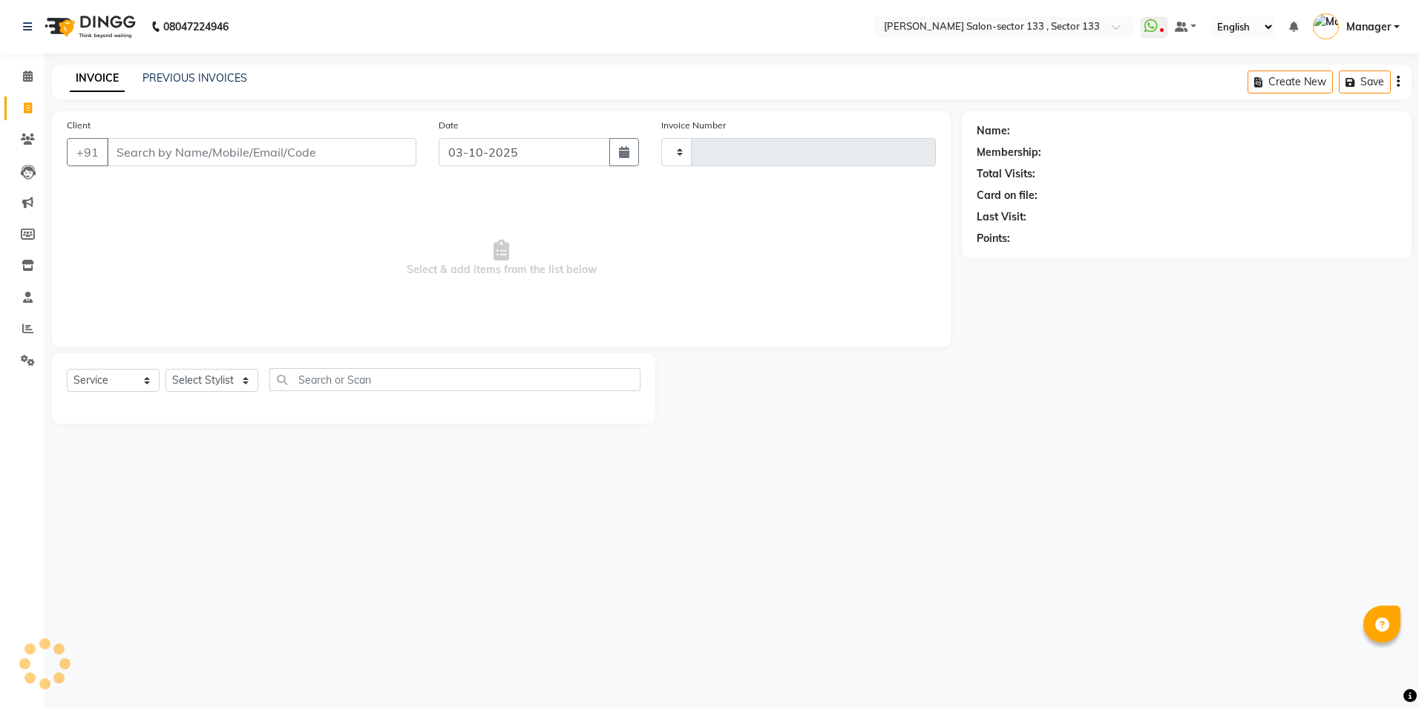
type input "2144"
click at [196, 140] on input "Client" at bounding box center [262, 152] width 310 height 28
select select "8302"
click at [206, 153] on input "Client" at bounding box center [262, 152] width 310 height 28
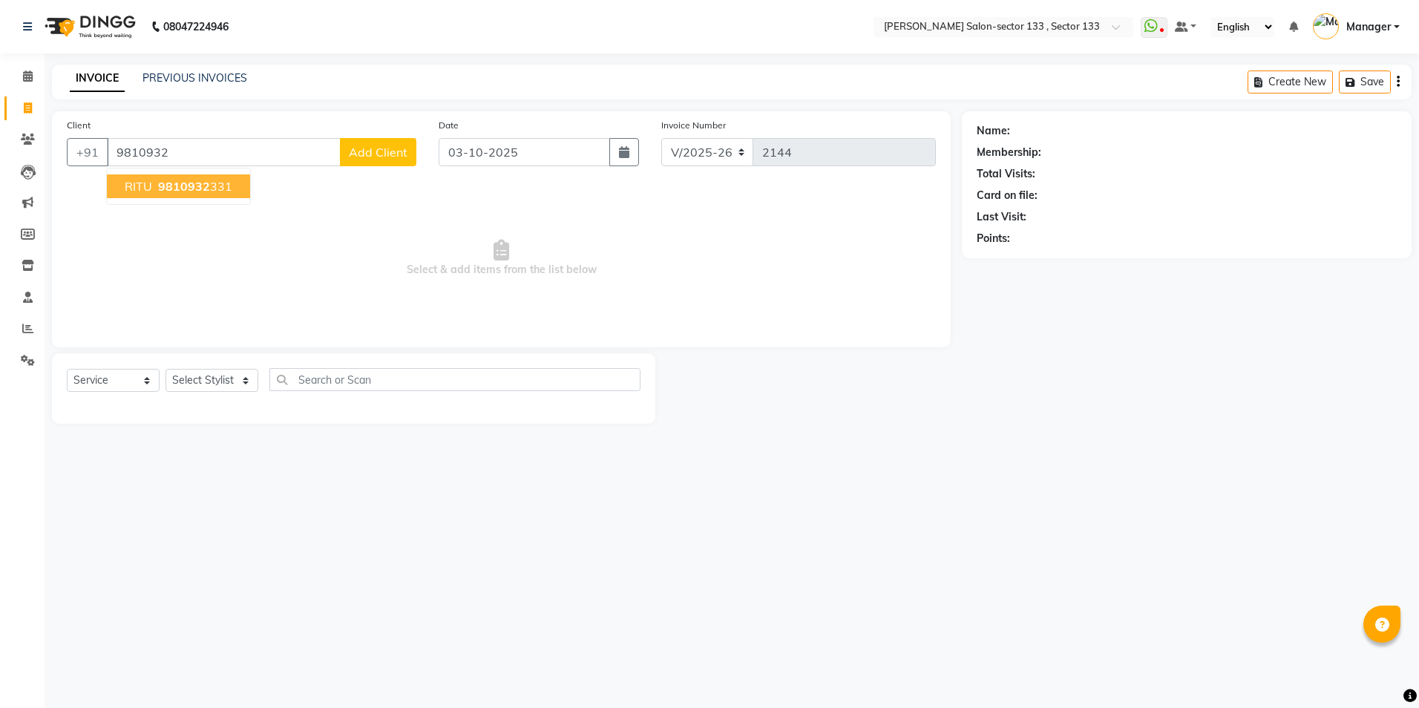
click at [238, 184] on button "RITU 9810932 331" at bounding box center [178, 186] width 143 height 24
type input "9810932331"
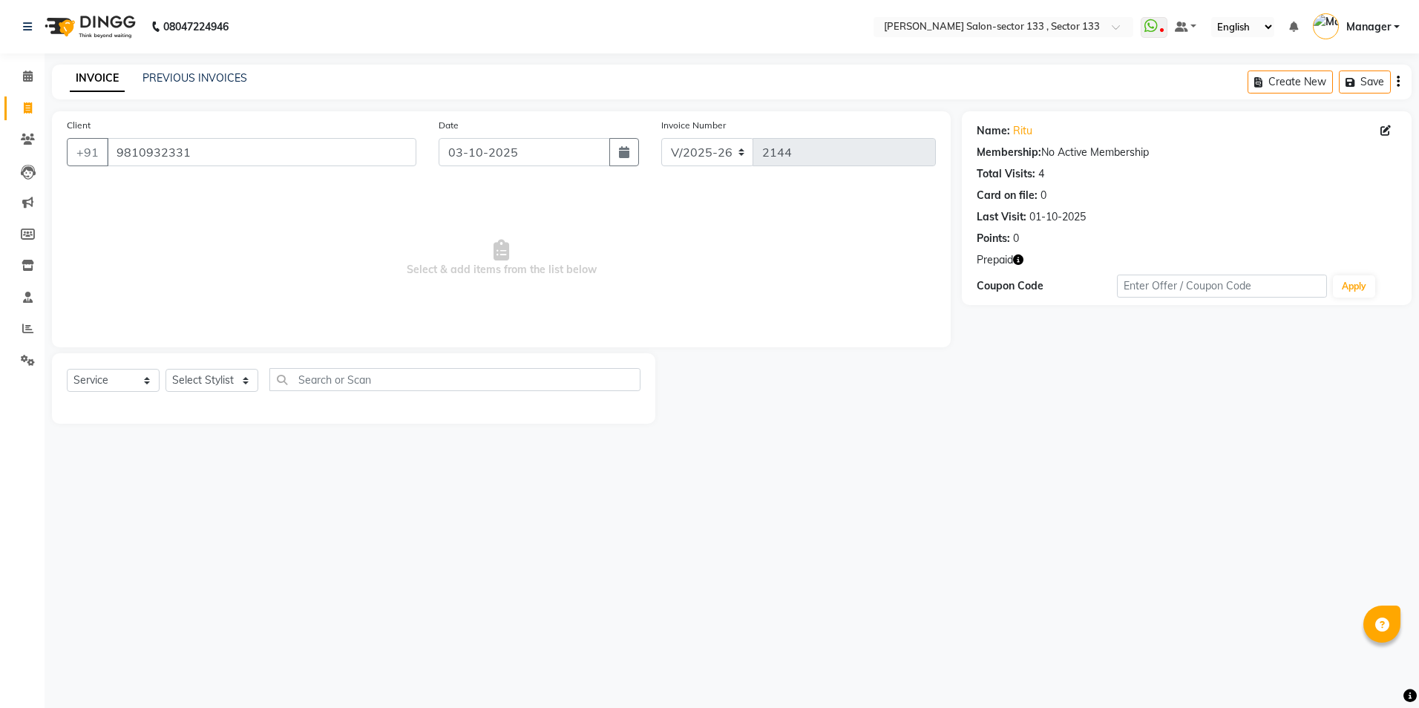
click at [1018, 263] on icon "button" at bounding box center [1018, 260] width 10 height 10
click at [133, 379] on select "Select Service Product Membership Package Voucher Prepaid Gift Card" at bounding box center [113, 380] width 93 height 23
select select "P"
click at [67, 369] on select "Select Service Product Membership Package Voucher Prepaid Gift Card" at bounding box center [113, 380] width 93 height 23
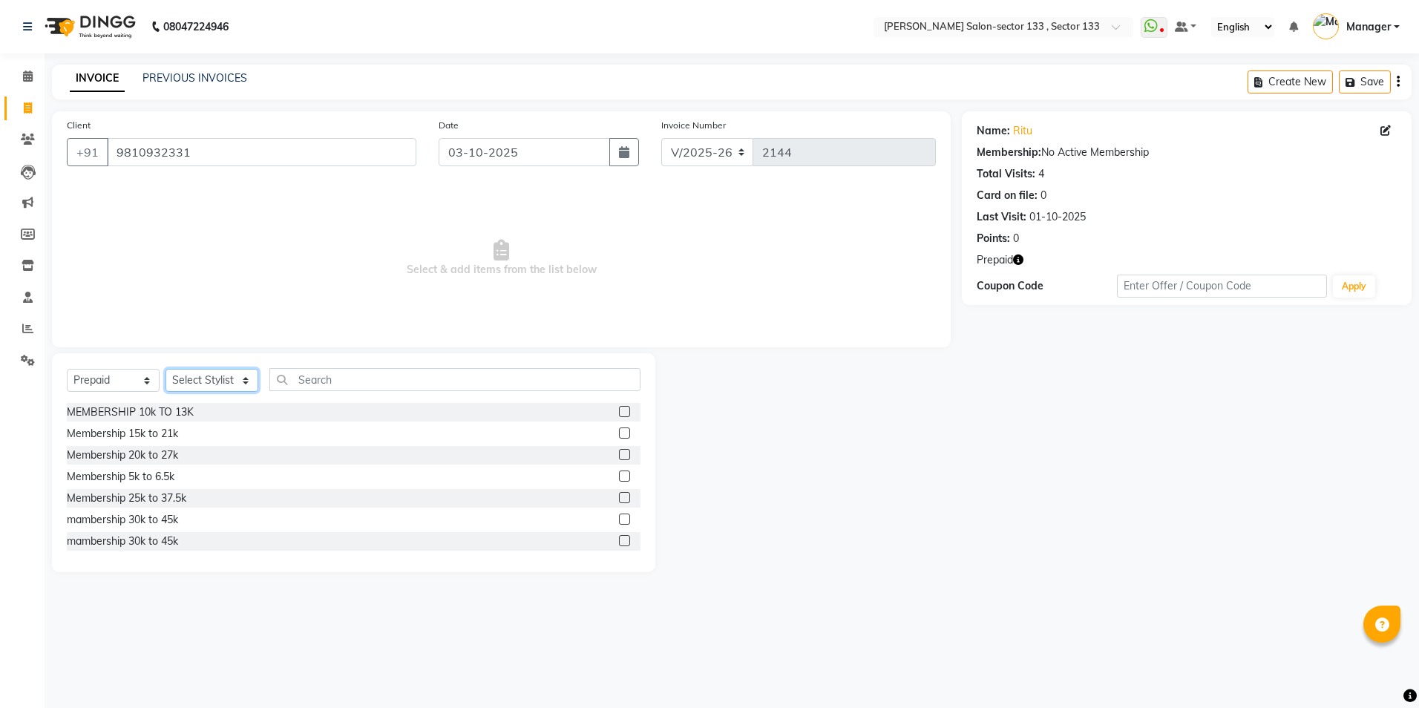
click at [204, 382] on select "Select Stylist [PERSON_NAME] [PERSON_NAME] [PERSON_NAME] Manager Mehboob Owner …" at bounding box center [212, 380] width 93 height 23
click at [166, 369] on select "Select Stylist [PERSON_NAME] [PERSON_NAME] [PERSON_NAME] Manager Mehboob Owner …" at bounding box center [212, 380] width 93 height 23
click at [199, 390] on select "Select Stylist [PERSON_NAME] [PERSON_NAME] [PERSON_NAME] Manager Mehboob Owner …" at bounding box center [212, 380] width 93 height 23
select select "92684"
click at [166, 369] on select "Select Stylist [PERSON_NAME] [PERSON_NAME] [PERSON_NAME] Manager Mehboob Owner …" at bounding box center [212, 380] width 93 height 23
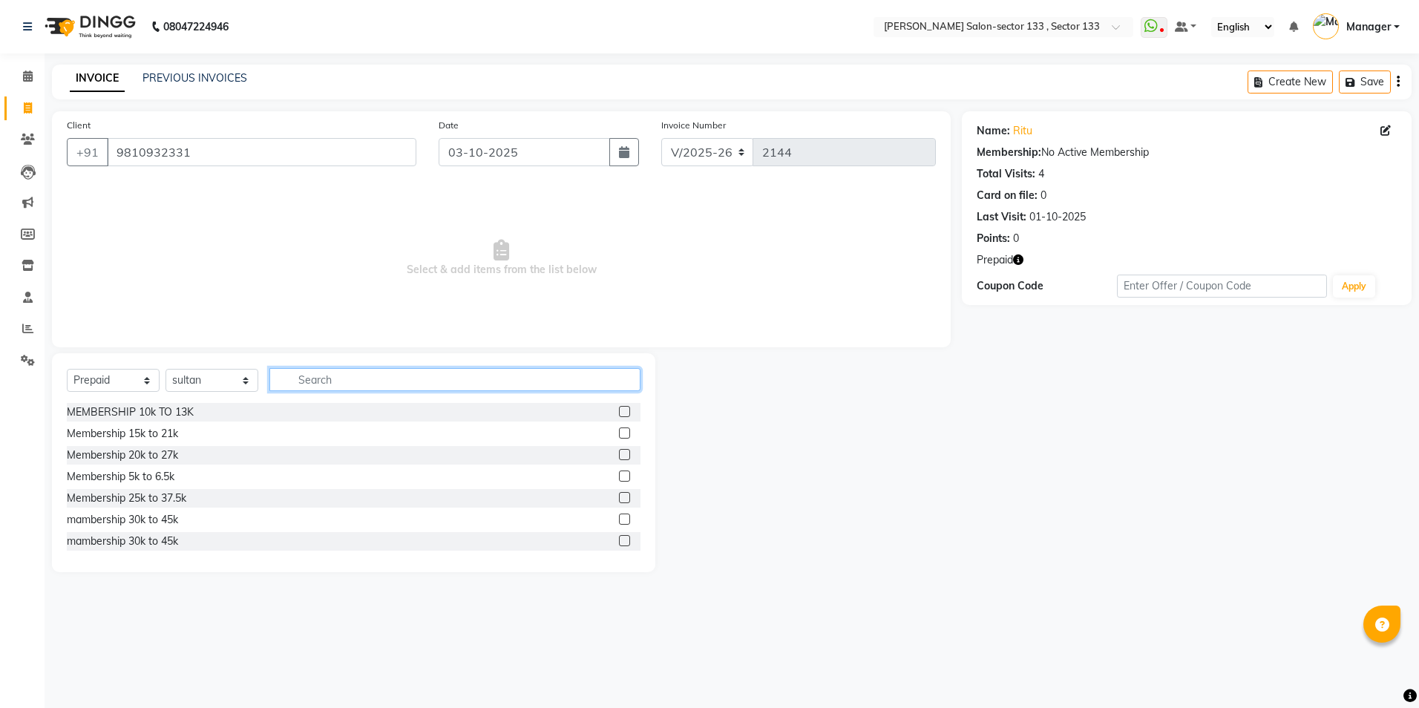
click at [343, 384] on input "text" at bounding box center [454, 379] width 371 height 23
click at [619, 412] on label at bounding box center [624, 411] width 11 height 11
click at [619, 412] on input "checkbox" at bounding box center [624, 413] width 10 height 10
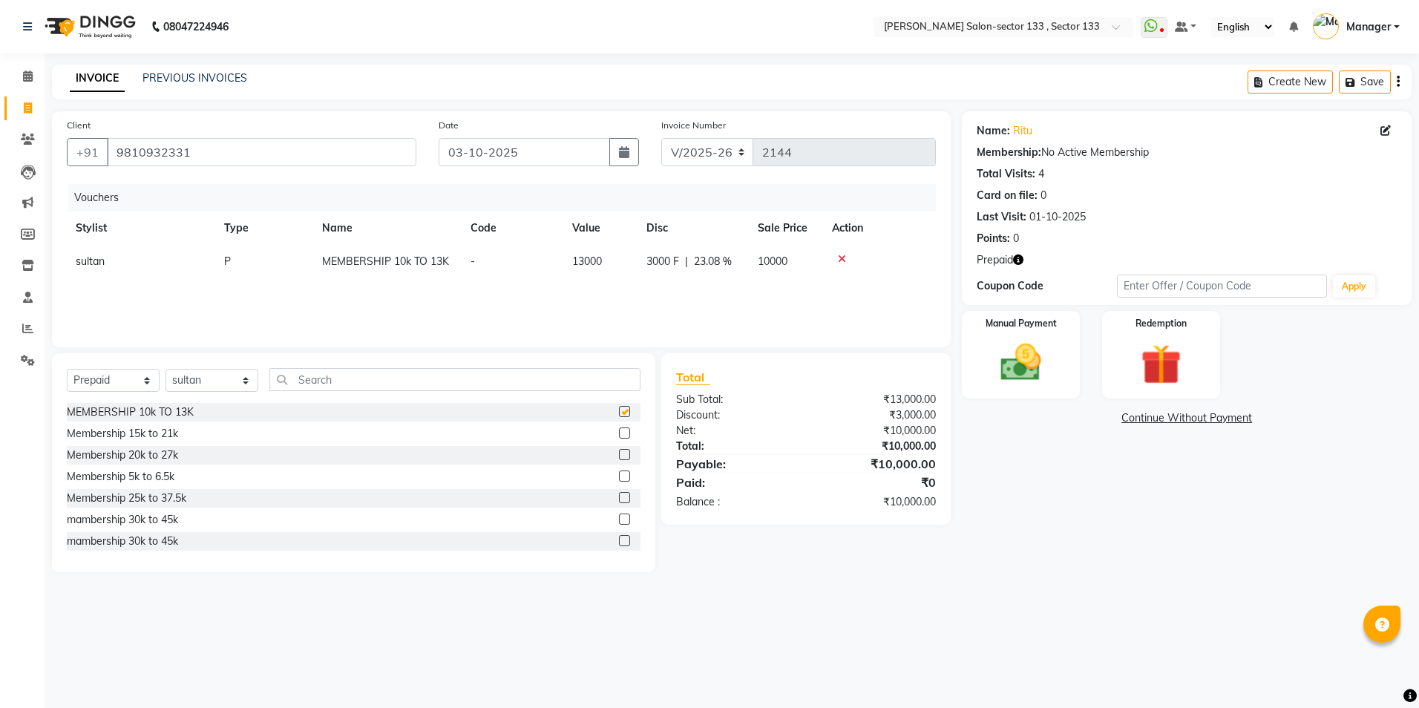
checkbox input "false"
click at [1023, 258] on icon "button" at bounding box center [1018, 260] width 10 height 10
click at [1011, 344] on img at bounding box center [1021, 363] width 69 height 49
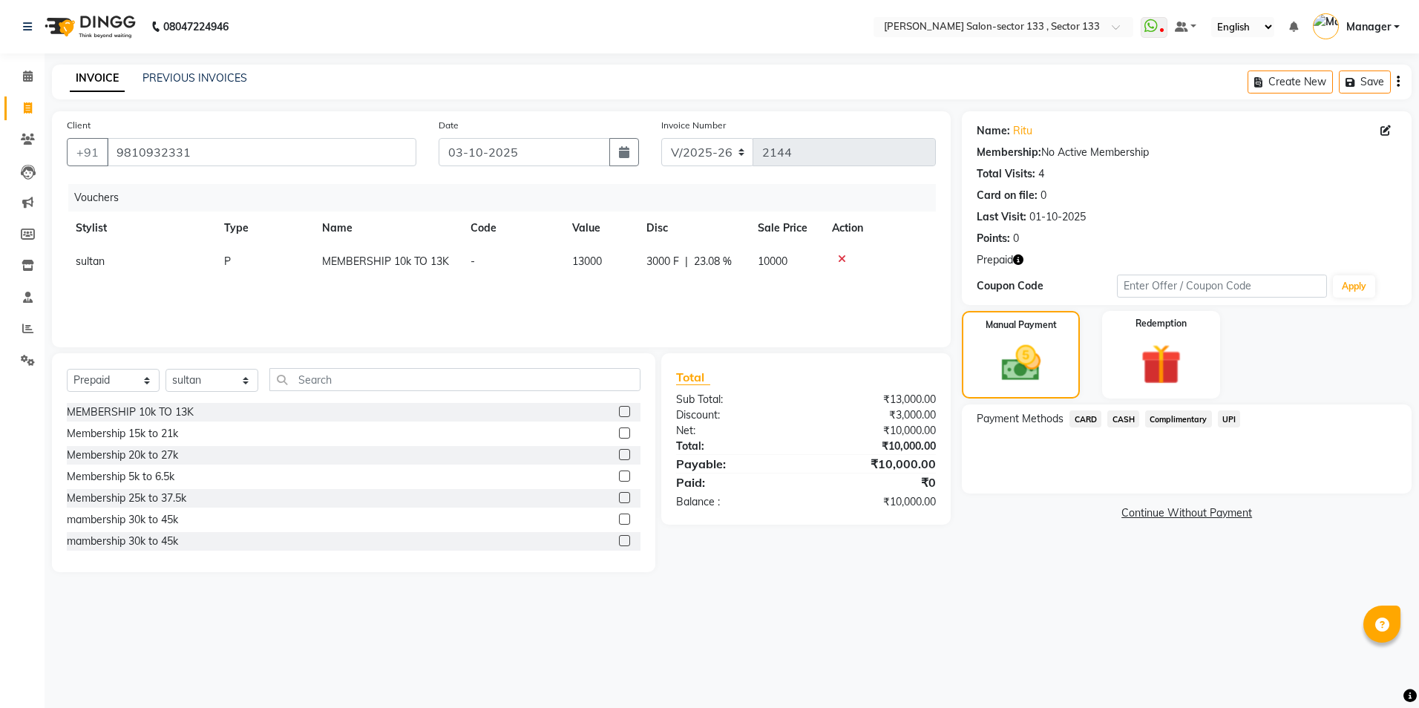
click at [1228, 413] on span "UPI" at bounding box center [1229, 419] width 23 height 17
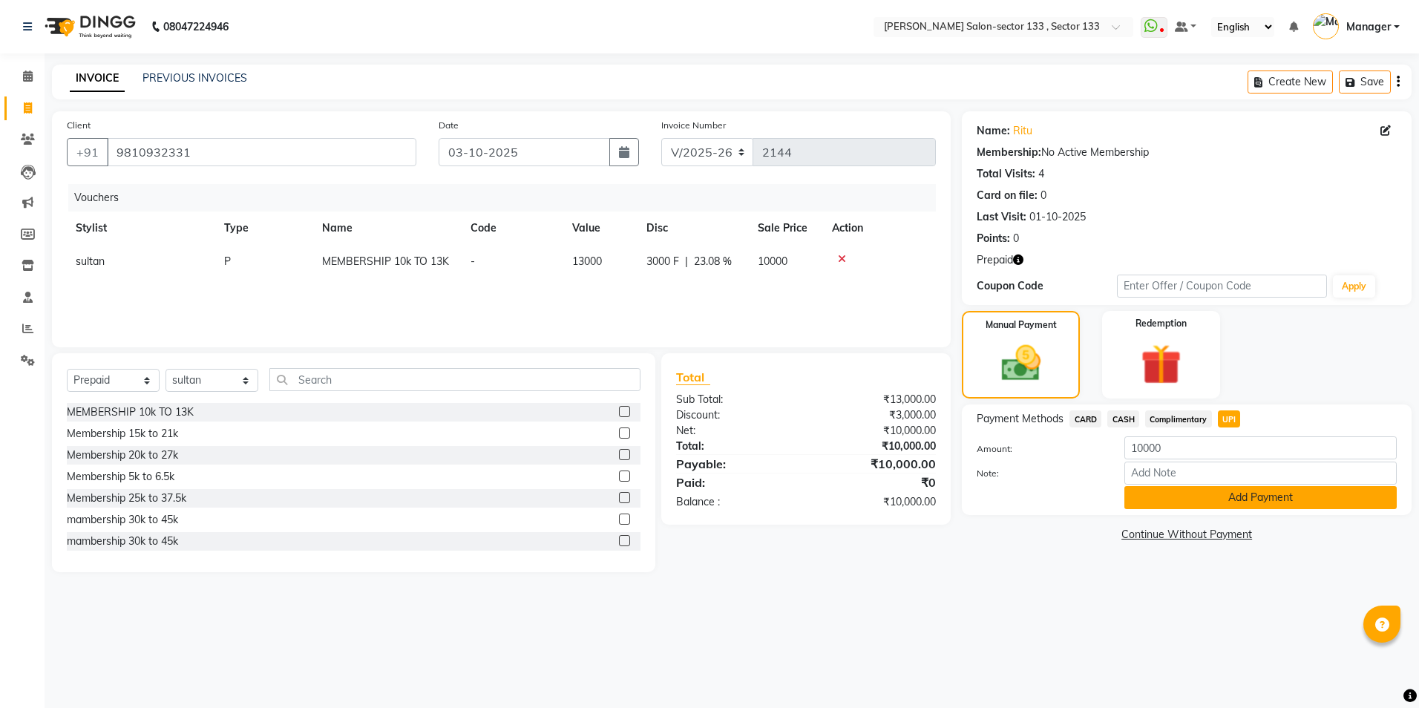
click at [1202, 500] on button "Add Payment" at bounding box center [1261, 497] width 272 height 23
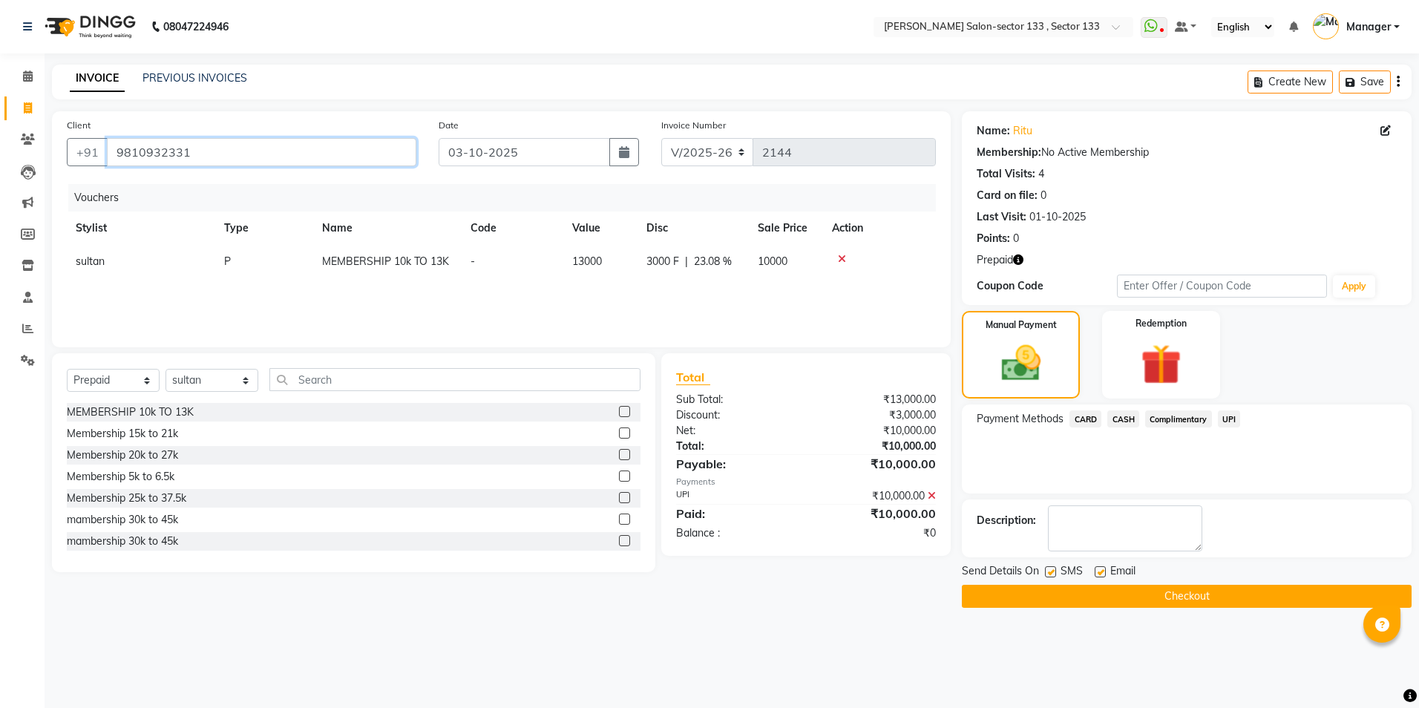
click at [118, 157] on input "9810932331" at bounding box center [262, 152] width 310 height 28
click at [1065, 591] on button "Checkout" at bounding box center [1187, 596] width 450 height 23
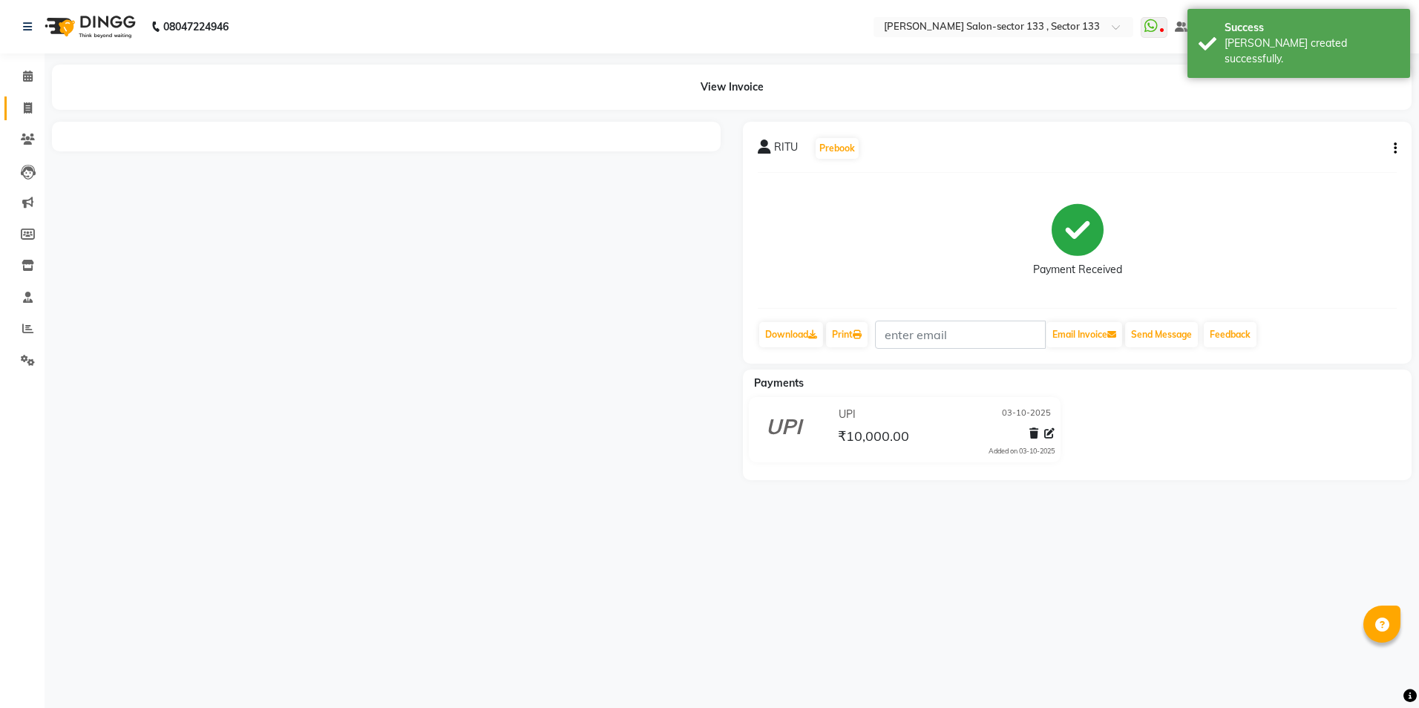
click at [32, 114] on span at bounding box center [28, 108] width 26 height 17
select select "service"
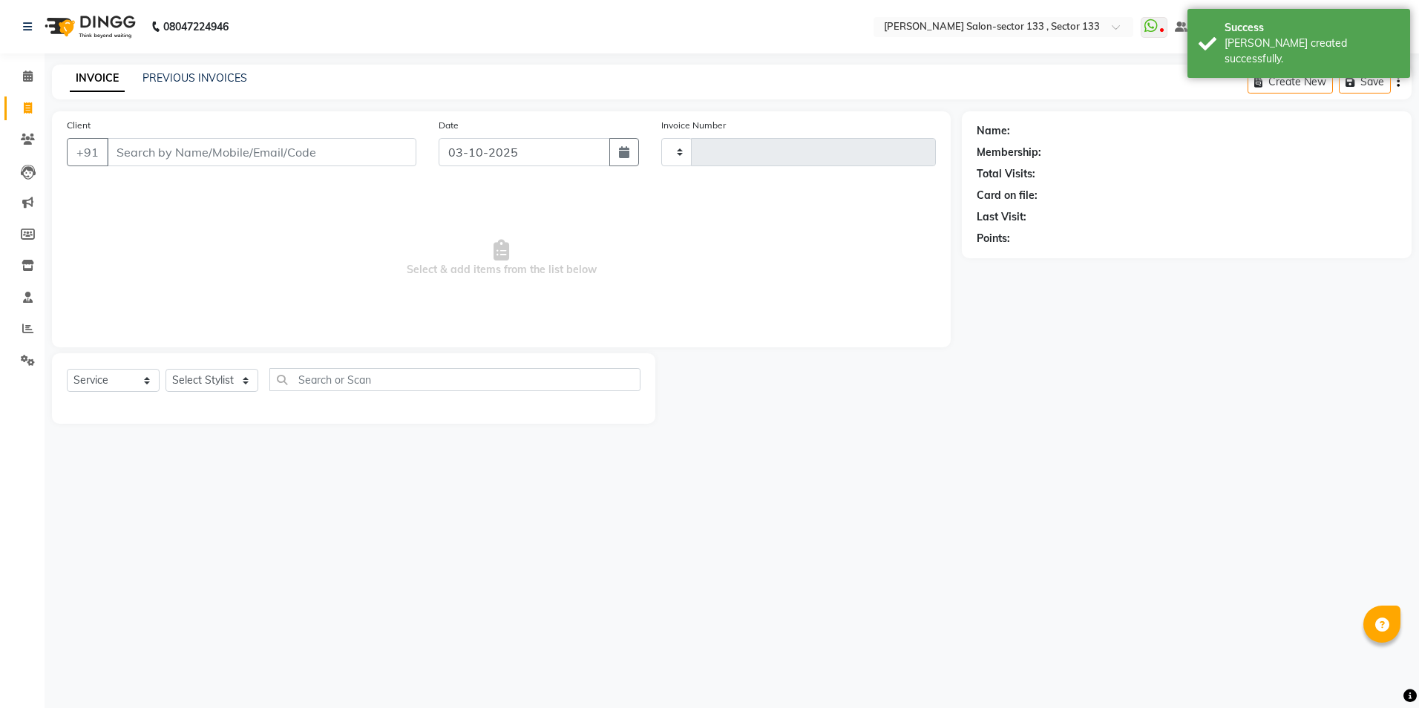
type input "2145"
select select "8302"
type input "9810932331"
click at [234, 371] on select "Select Stylist [PERSON_NAME] [PERSON_NAME] [PERSON_NAME] Manager Mehboob Owner …" at bounding box center [212, 380] width 93 height 23
select select "92684"
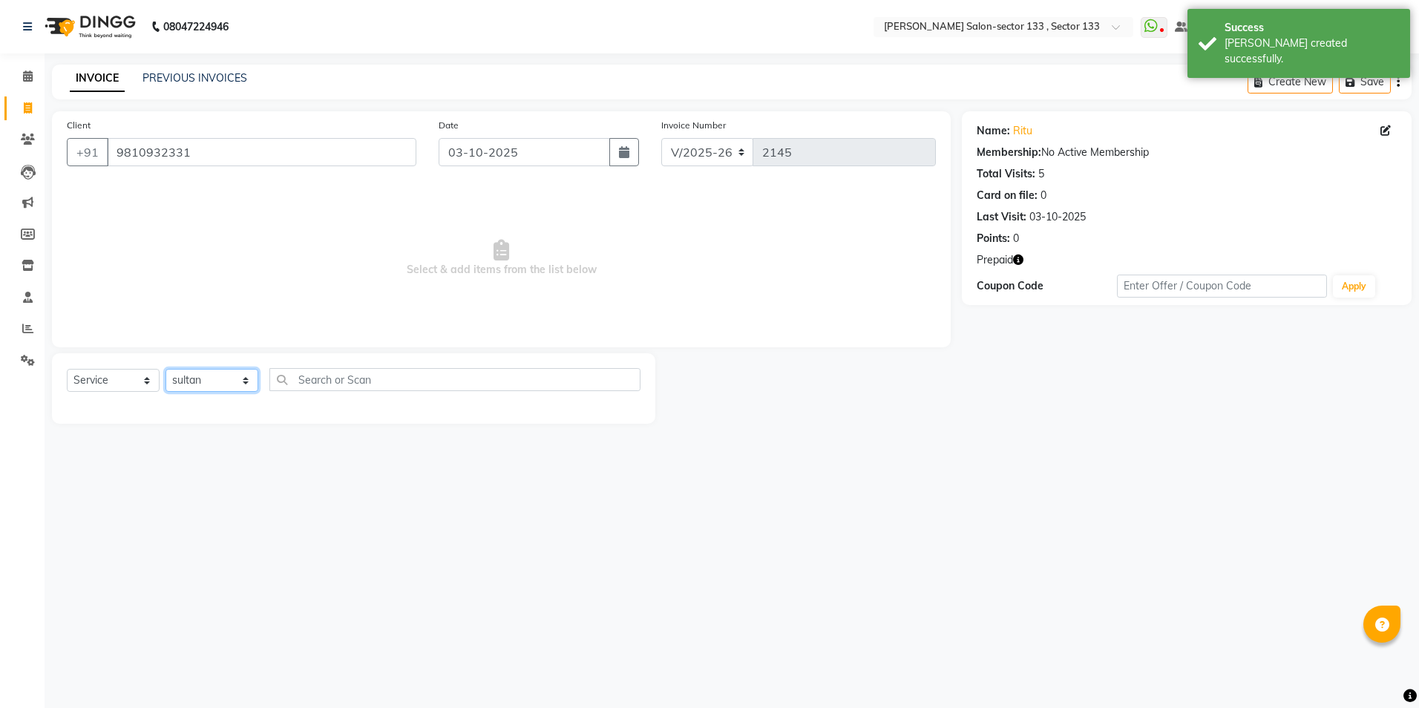
click at [166, 369] on select "Select Stylist [PERSON_NAME] [PERSON_NAME] [PERSON_NAME] Manager Mehboob Owner …" at bounding box center [212, 380] width 93 height 23
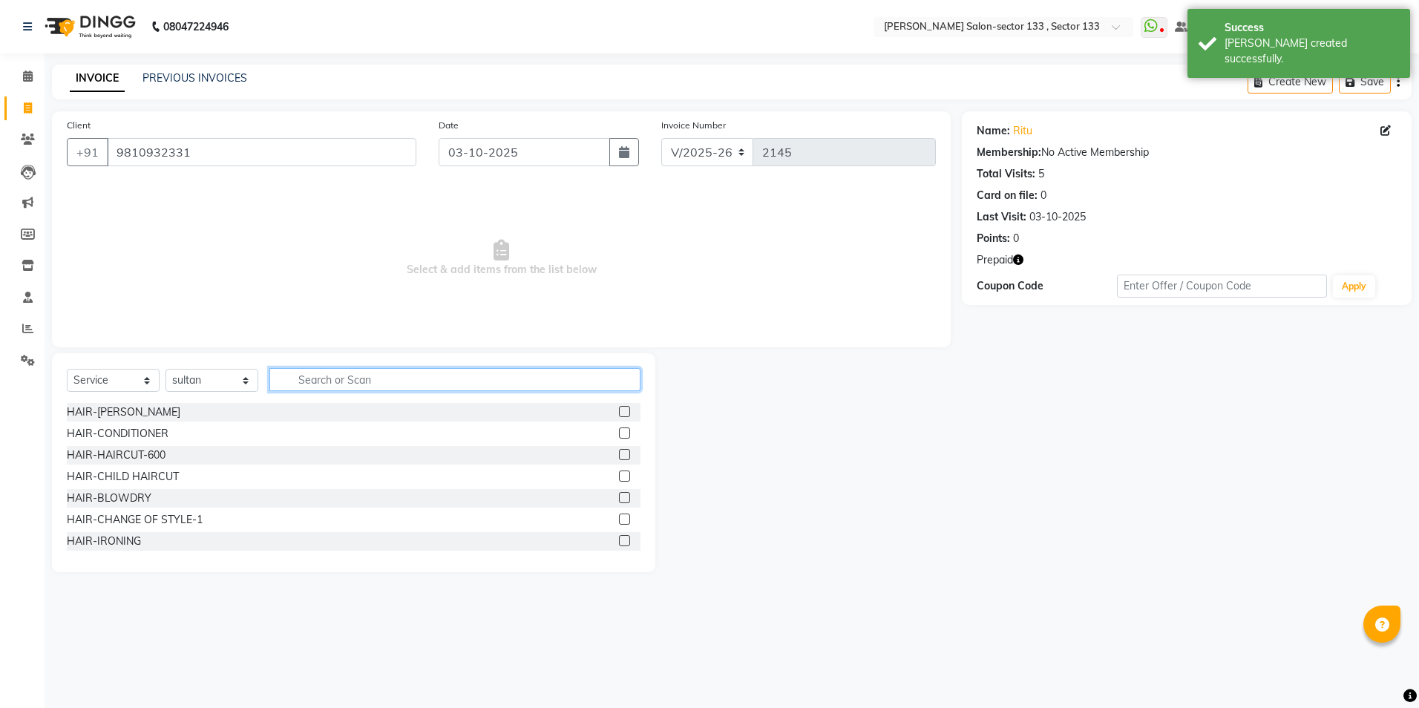
click at [349, 379] on input "text" at bounding box center [454, 379] width 371 height 23
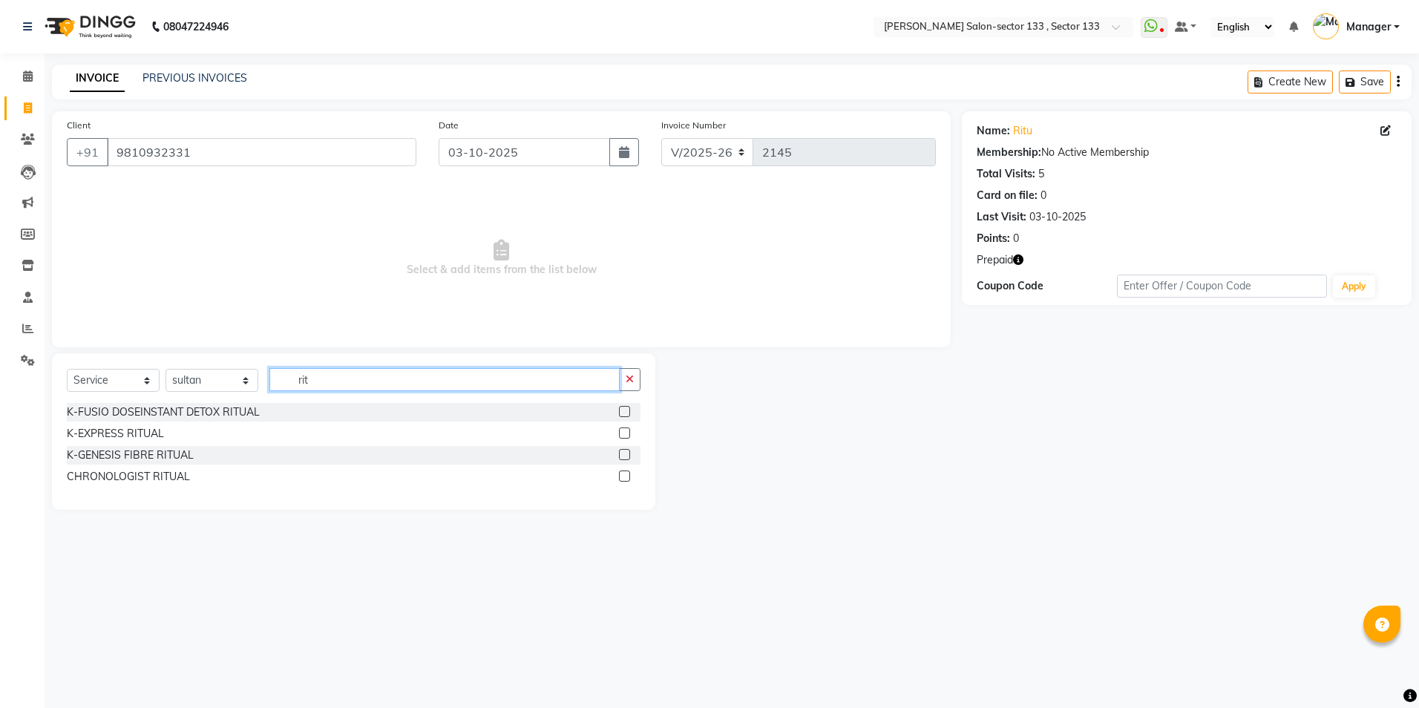
type input "rit"
click at [623, 431] on label at bounding box center [624, 433] width 11 height 11
click at [623, 431] on input "checkbox" at bounding box center [624, 434] width 10 height 10
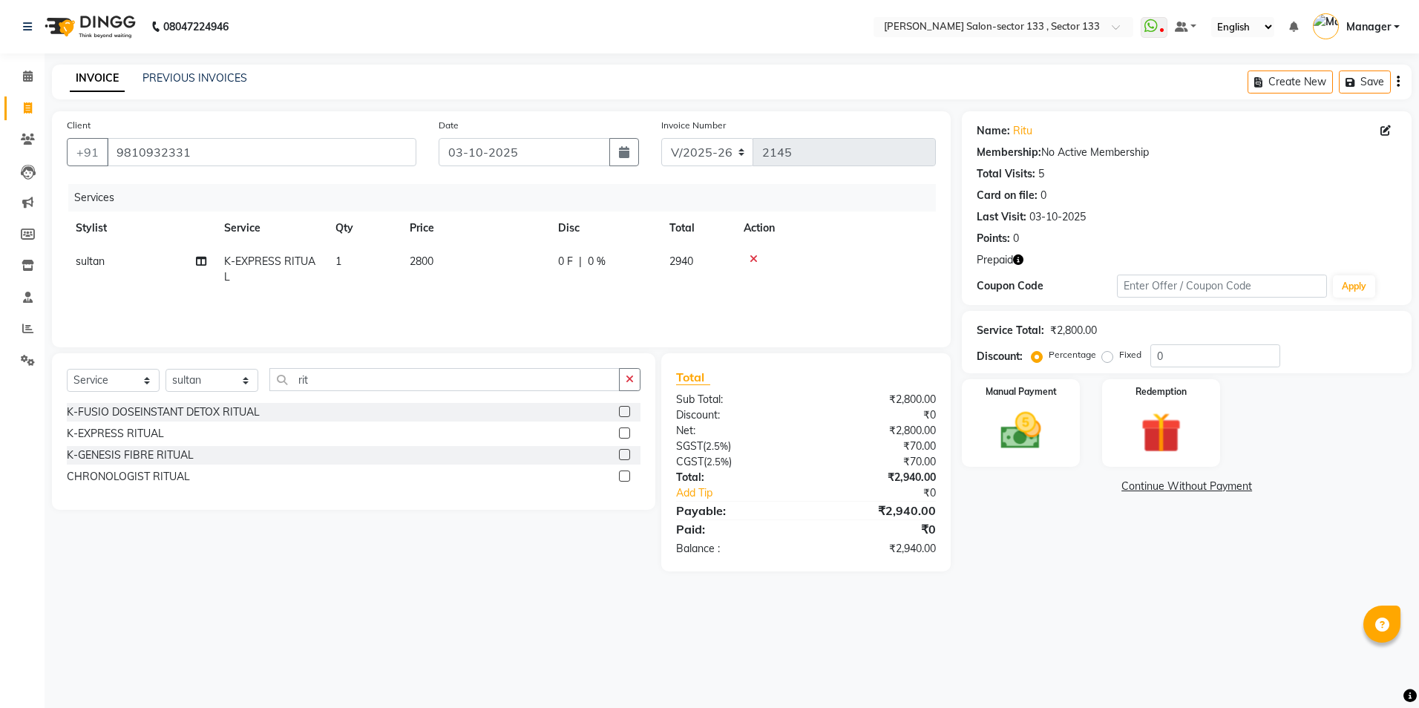
checkbox input "false"
click at [462, 271] on td "2800" at bounding box center [475, 269] width 148 height 49
select select "92684"
click at [517, 264] on input "2800" at bounding box center [545, 265] width 131 height 23
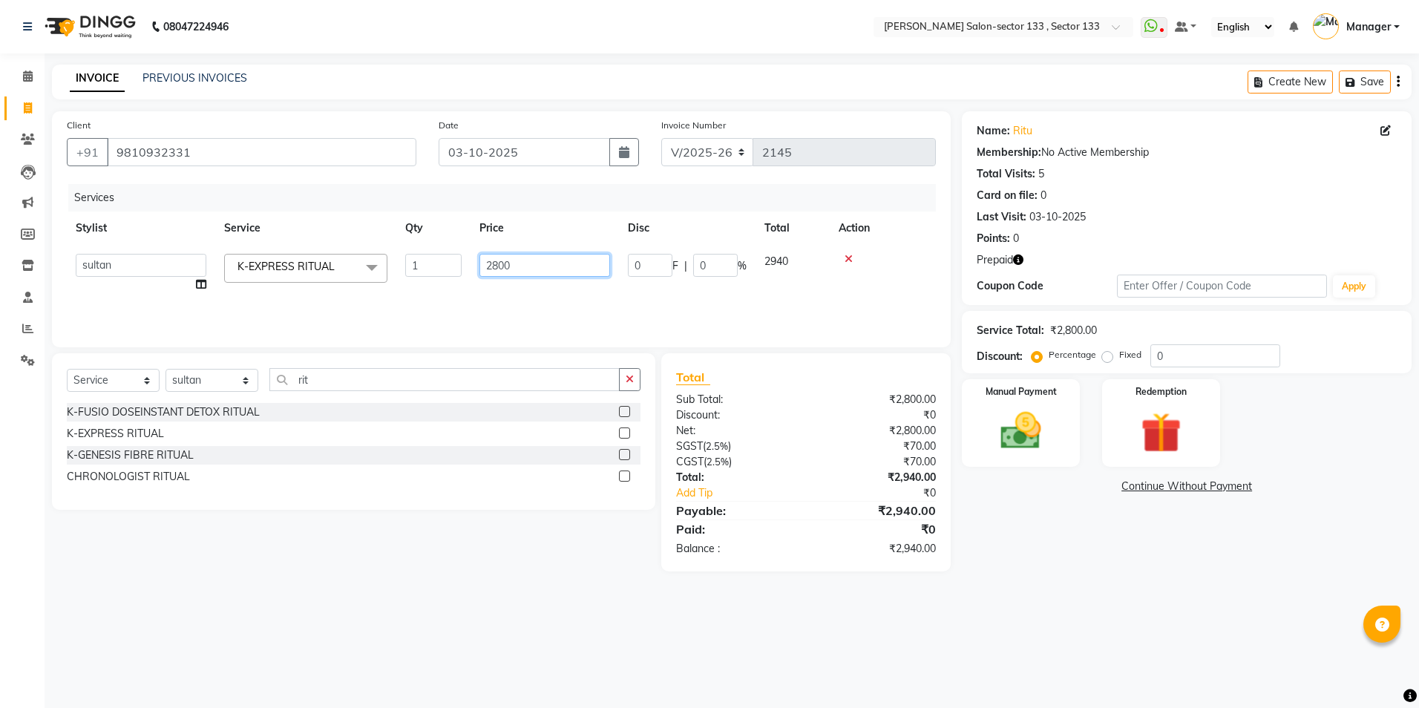
click at [517, 264] on input "2800" at bounding box center [545, 265] width 131 height 23
type input "3500"
click at [515, 281] on td "3500" at bounding box center [475, 269] width 148 height 49
select select "92684"
click at [344, 373] on input "rit" at bounding box center [444, 379] width 350 height 23
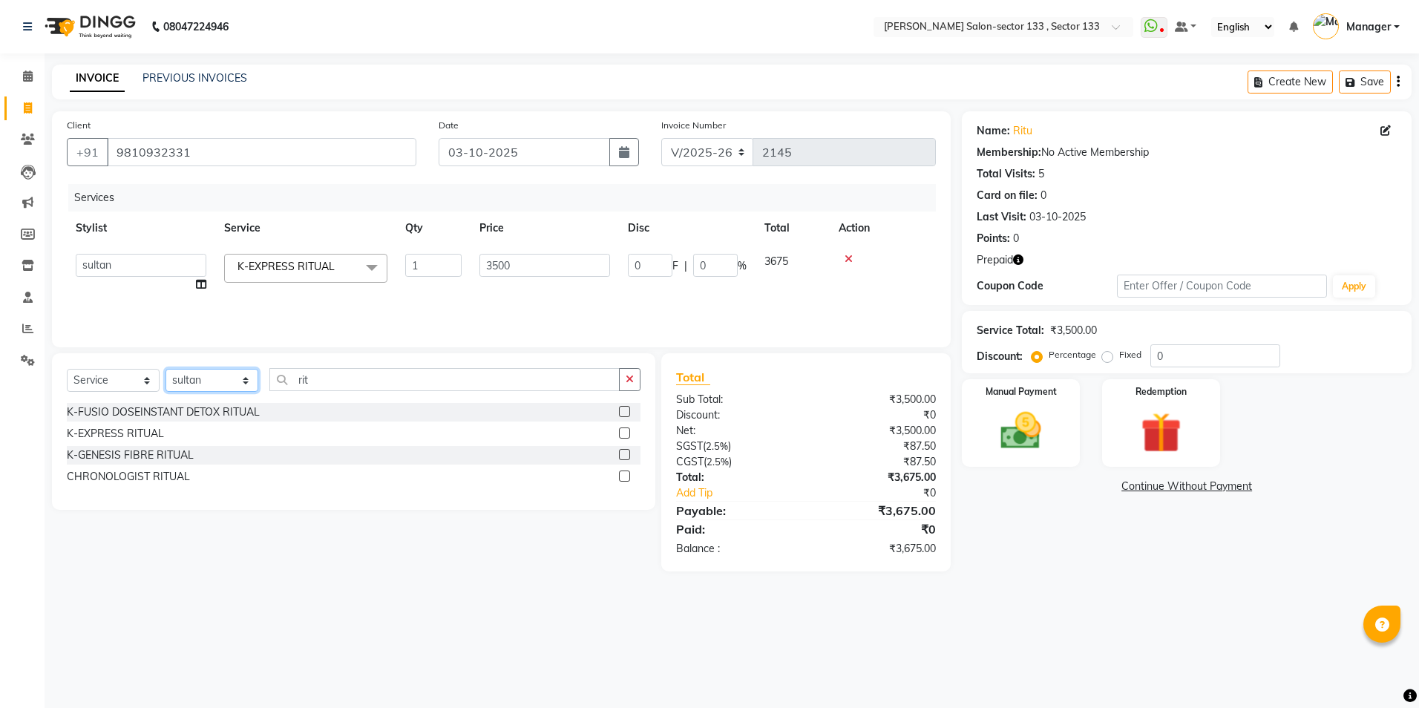
click at [223, 385] on select "Select Stylist [PERSON_NAME] [PERSON_NAME] [PERSON_NAME] Manager Mehboob Owner …" at bounding box center [212, 380] width 93 height 23
select select "80846"
click at [166, 369] on select "Select Stylist [PERSON_NAME] [PERSON_NAME] [PERSON_NAME] Manager Mehboob Owner …" at bounding box center [212, 380] width 93 height 23
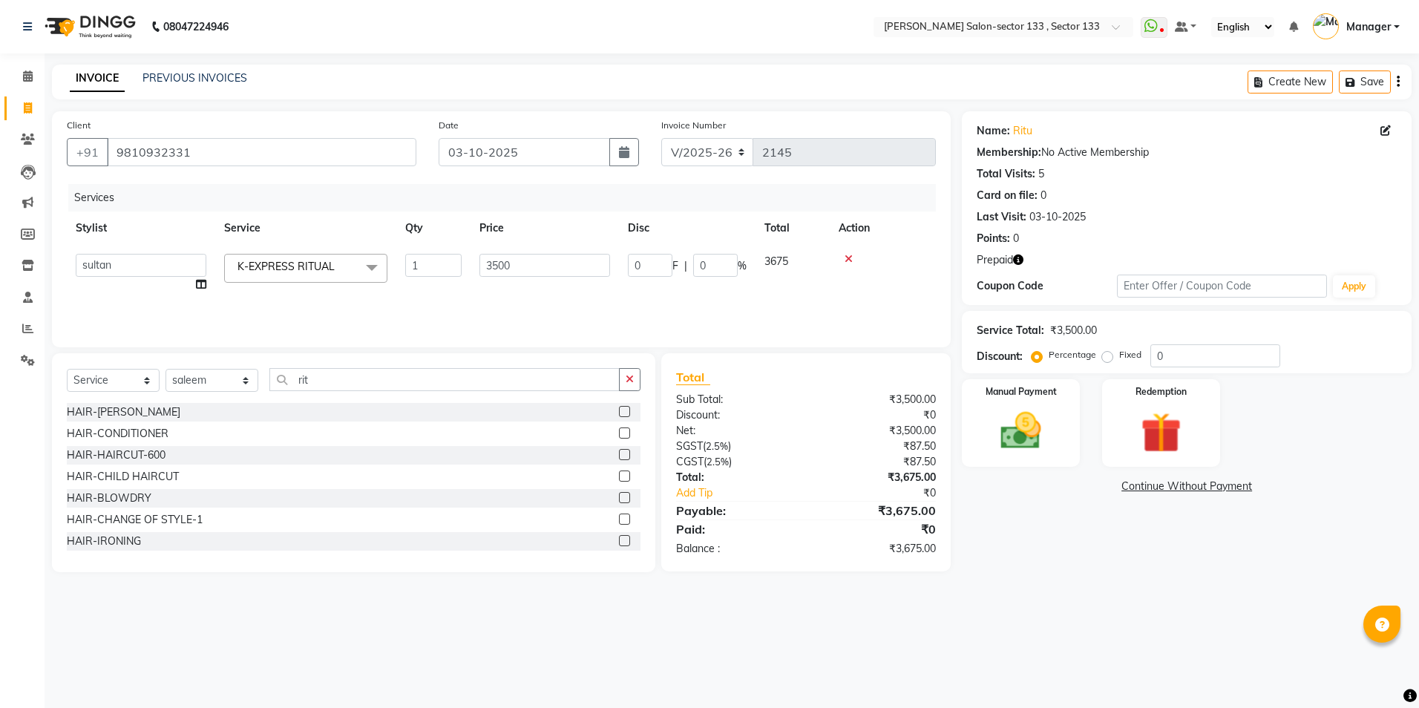
click at [369, 392] on div "Select Service Product Membership Package Voucher Prepaid Gift Card Select Styl…" at bounding box center [354, 385] width 574 height 35
click at [369, 382] on input "rit" at bounding box center [444, 379] width 350 height 23
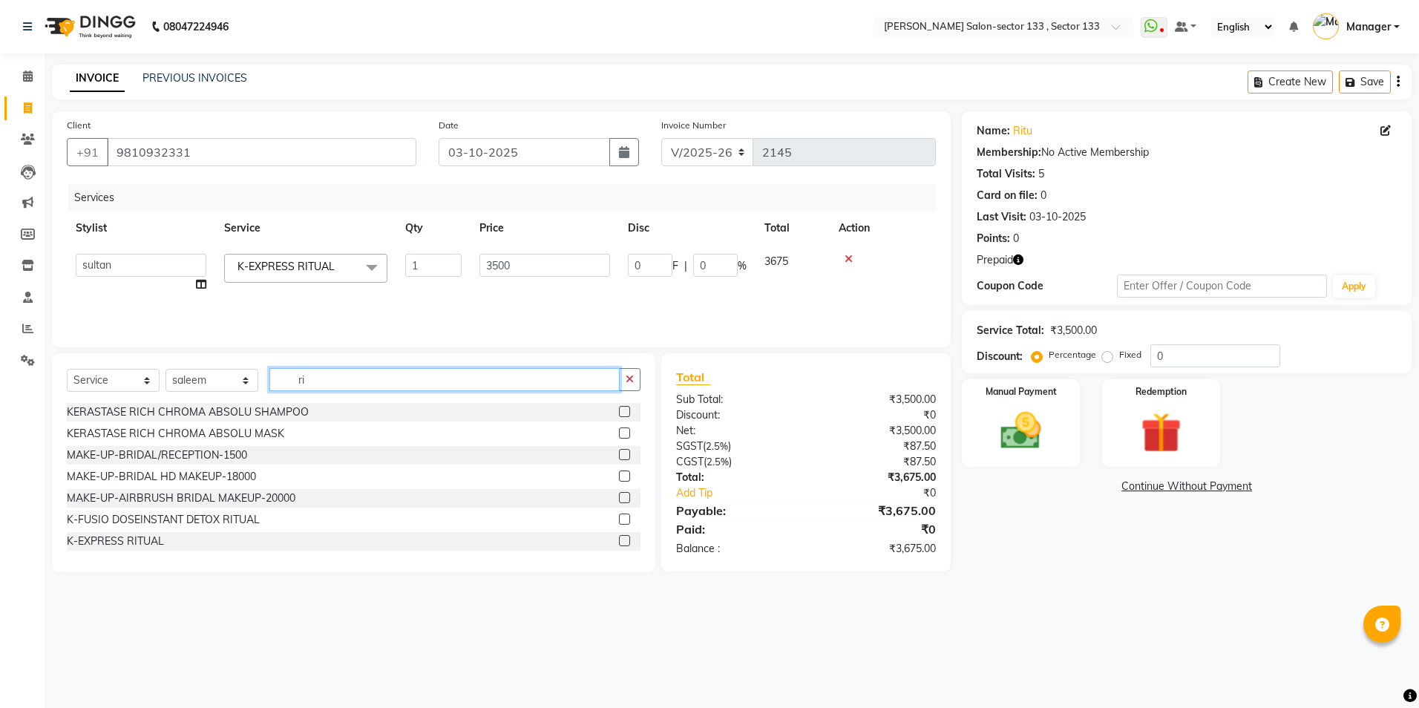
type input "r"
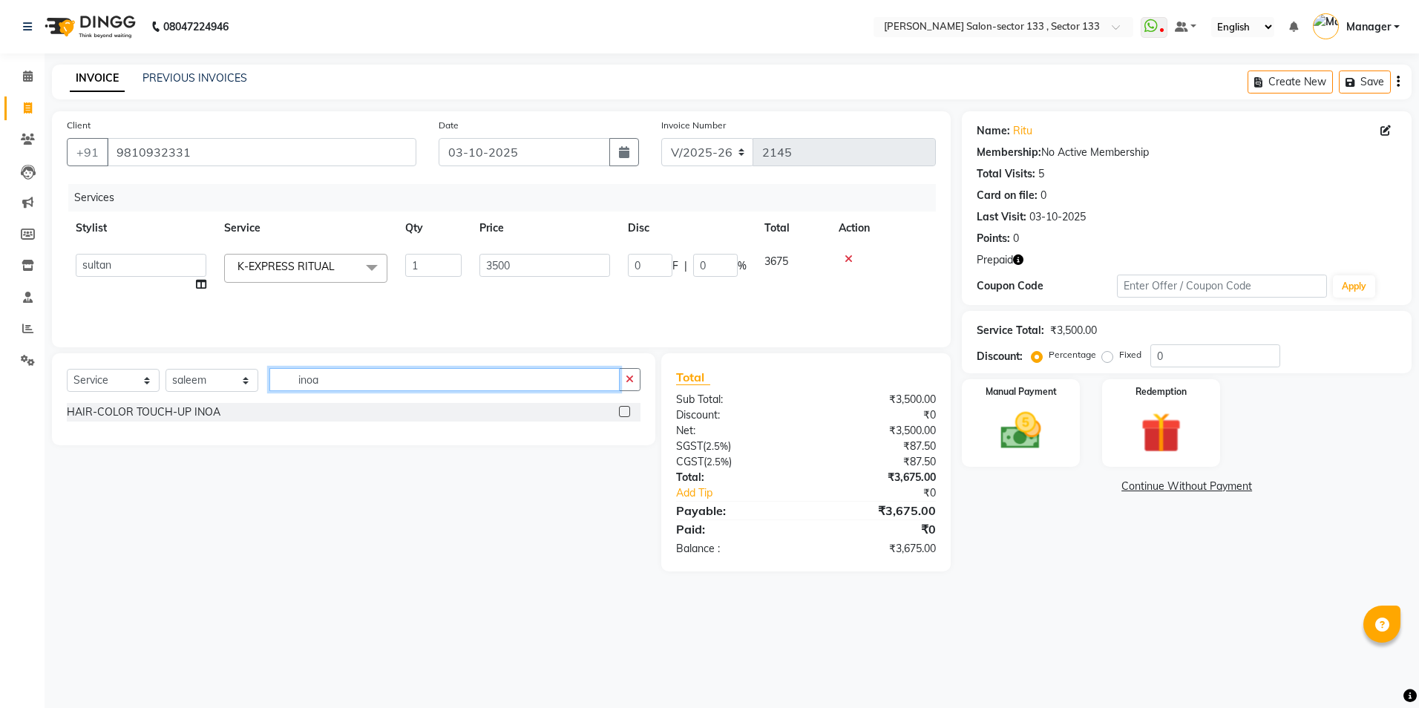
type input "inoa"
click at [617, 415] on div "HAIR-COLOR TOUCH-UP INOA" at bounding box center [354, 412] width 574 height 19
click at [623, 410] on label at bounding box center [624, 411] width 11 height 11
click at [623, 410] on input "checkbox" at bounding box center [624, 413] width 10 height 10
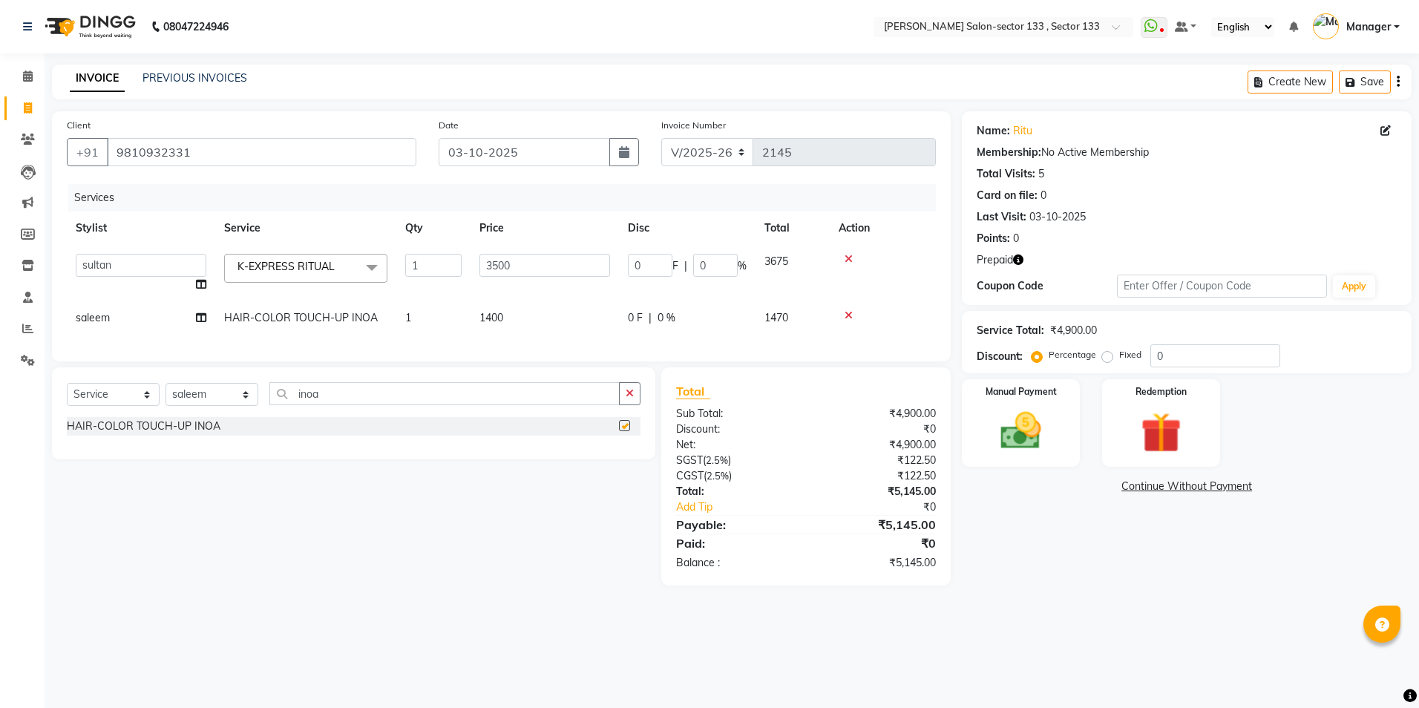
checkbox input "false"
click at [484, 344] on div "Services Stylist Service Qty Price Disc Total Action [PERSON_NAME] [PERSON_NAME…" at bounding box center [501, 265] width 869 height 163
click at [563, 318] on td "1400" at bounding box center [545, 317] width 148 height 33
select select "80846"
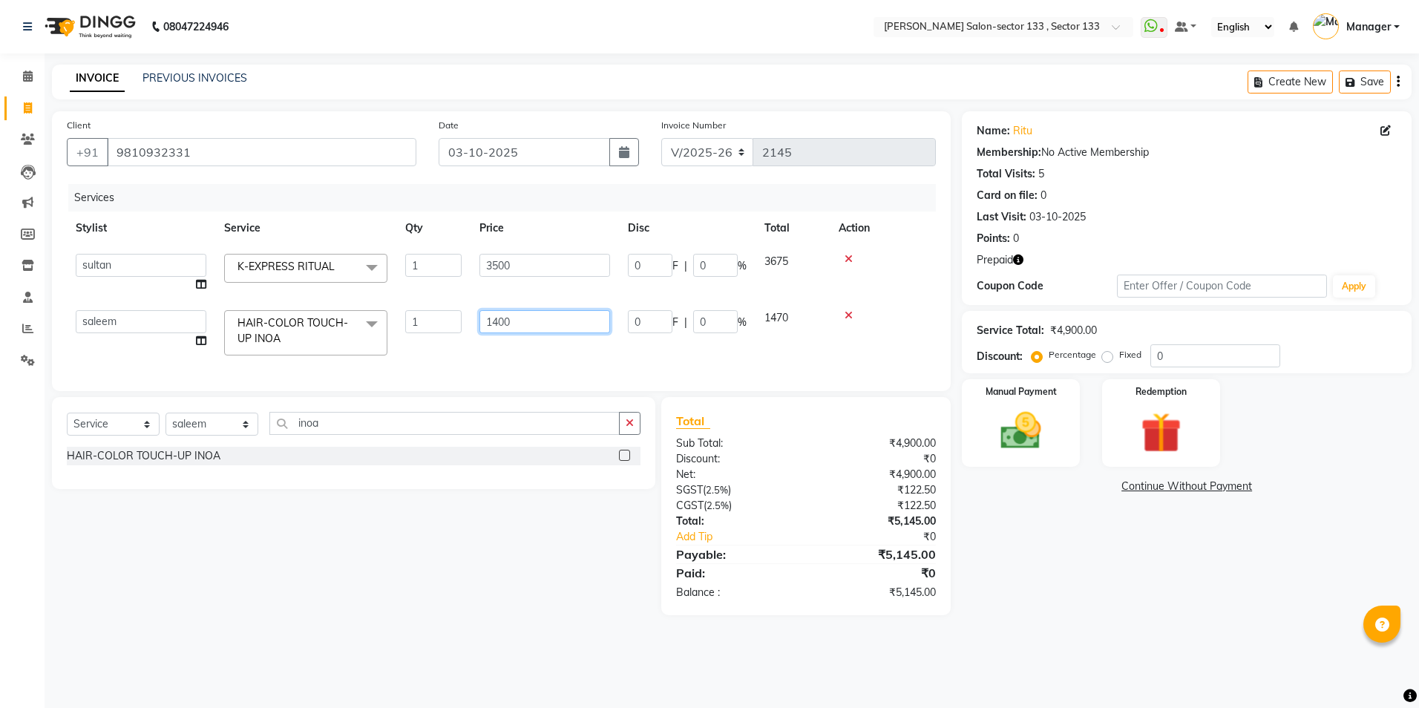
click at [574, 318] on input "1400" at bounding box center [545, 321] width 131 height 23
type input "1500"
click at [574, 344] on div "Services Stylist Service Qty Price Disc Total Action [PERSON_NAME] [PERSON_NAME…" at bounding box center [501, 280] width 869 height 192
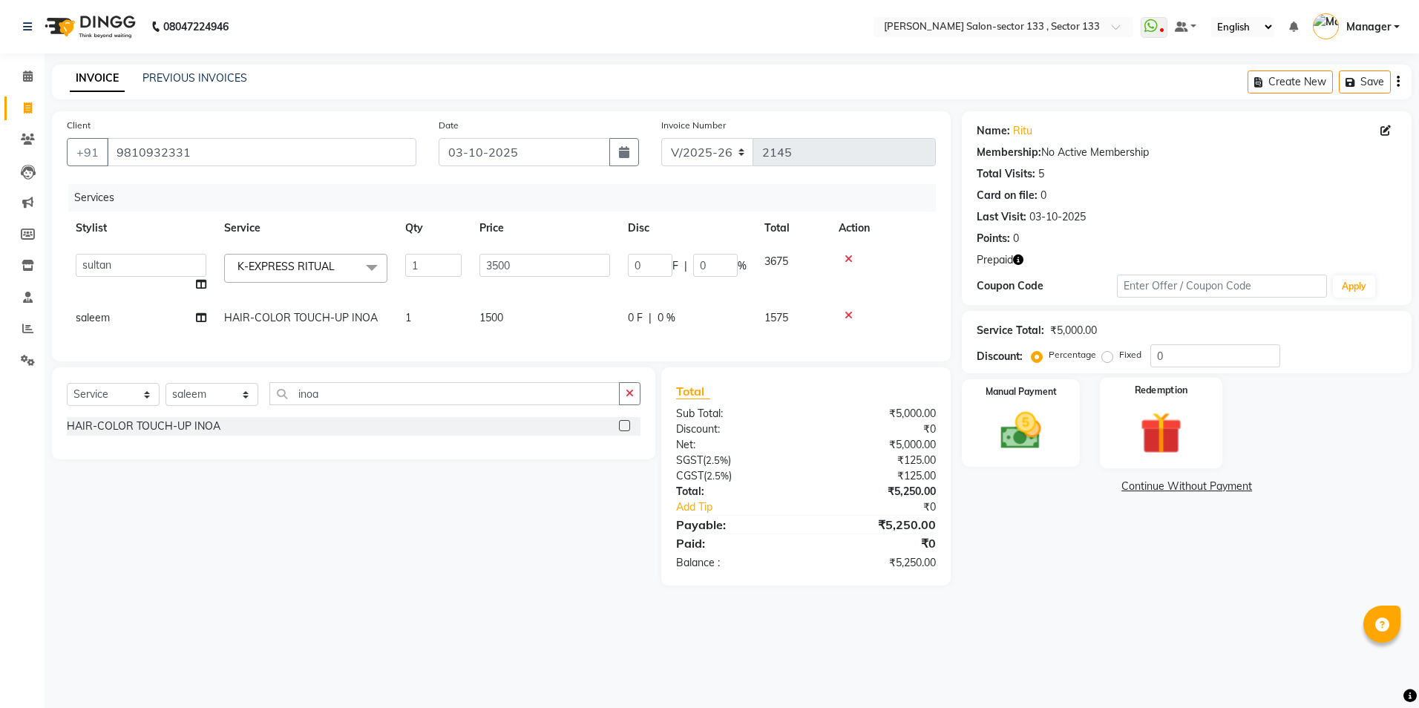
click at [1187, 454] on img at bounding box center [1161, 433] width 69 height 53
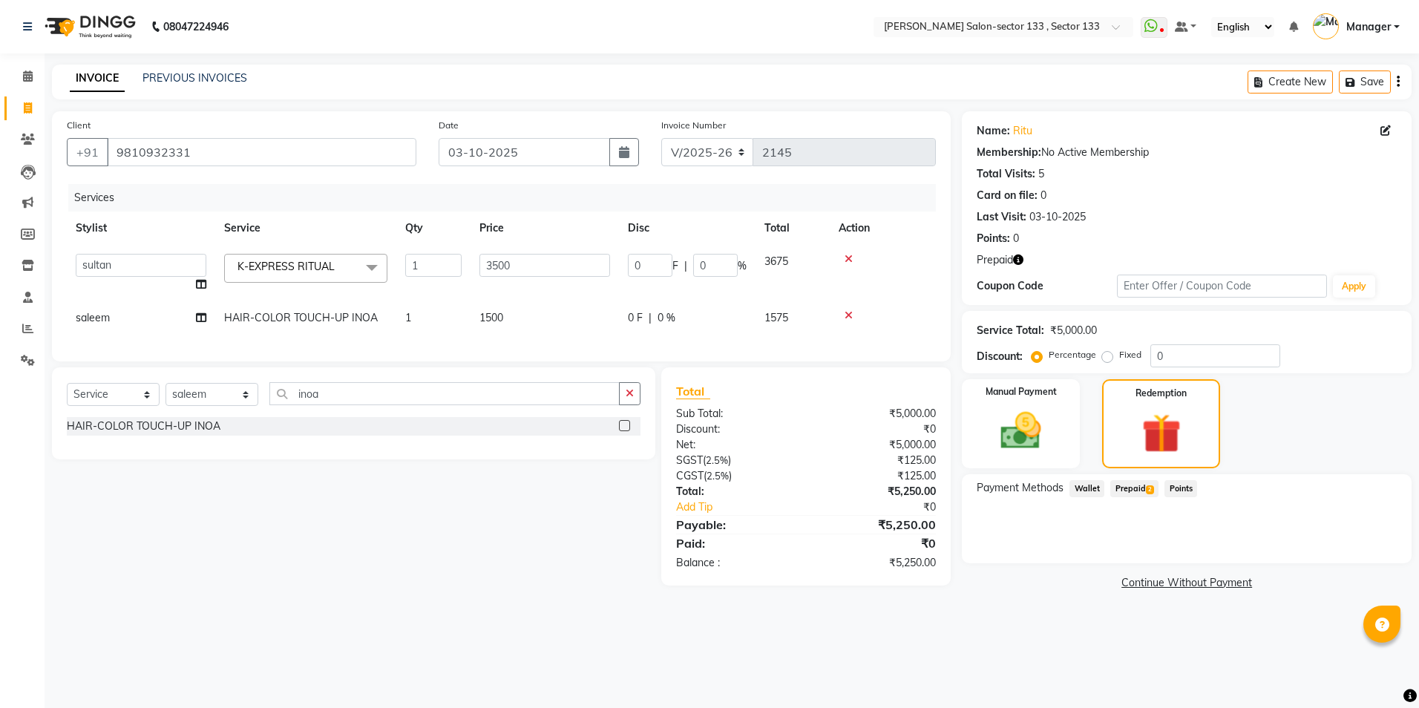
click at [1146, 493] on span "2" at bounding box center [1150, 489] width 8 height 9
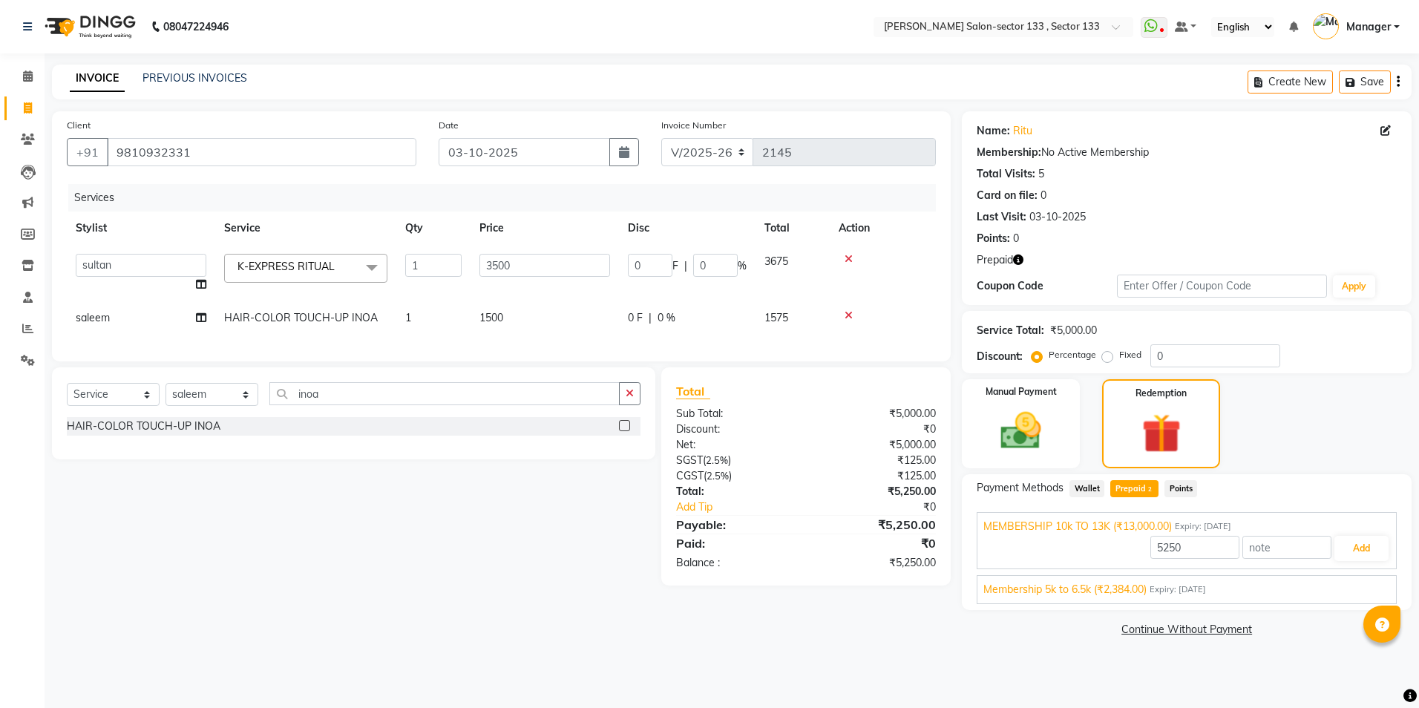
click at [1206, 596] on div "Membership 5k to 6.5k (₹2,384.00) Expiry: [DATE]" at bounding box center [1187, 590] width 407 height 16
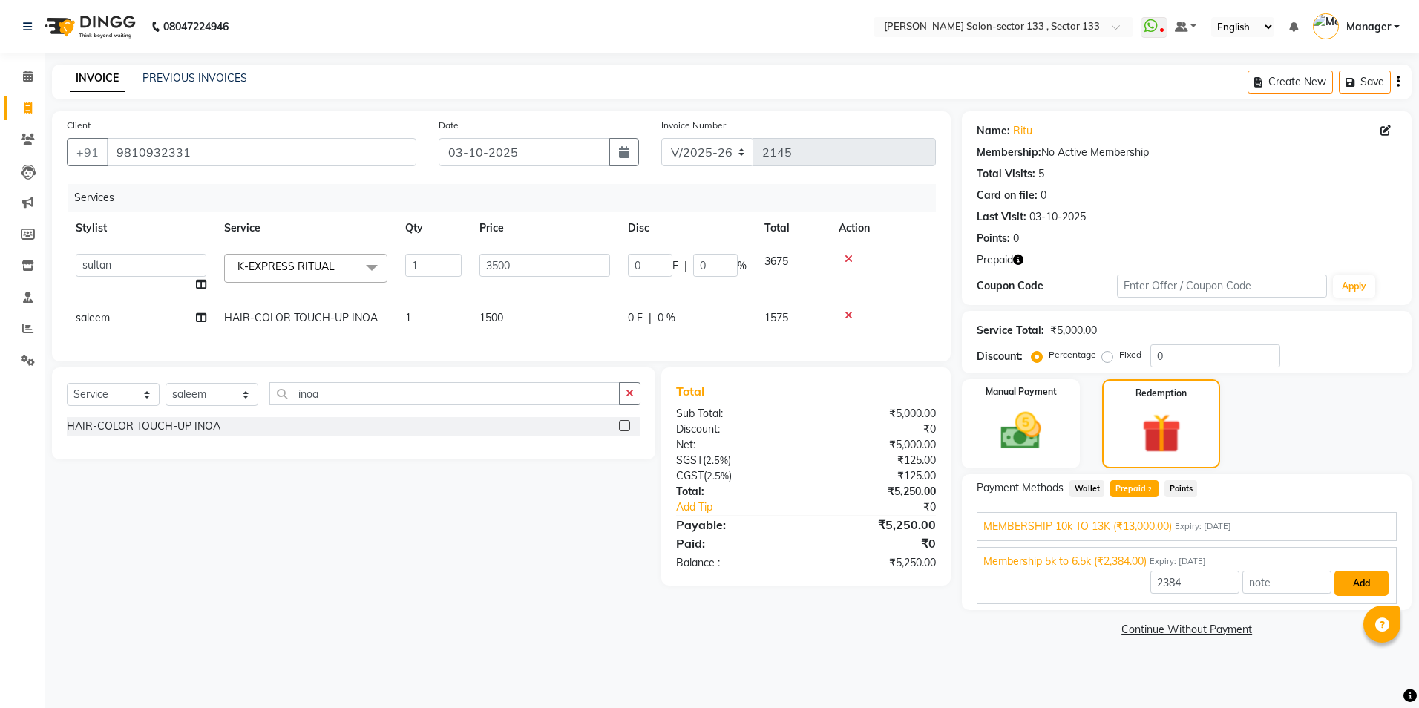
click at [1373, 585] on button "Add" at bounding box center [1362, 583] width 54 height 25
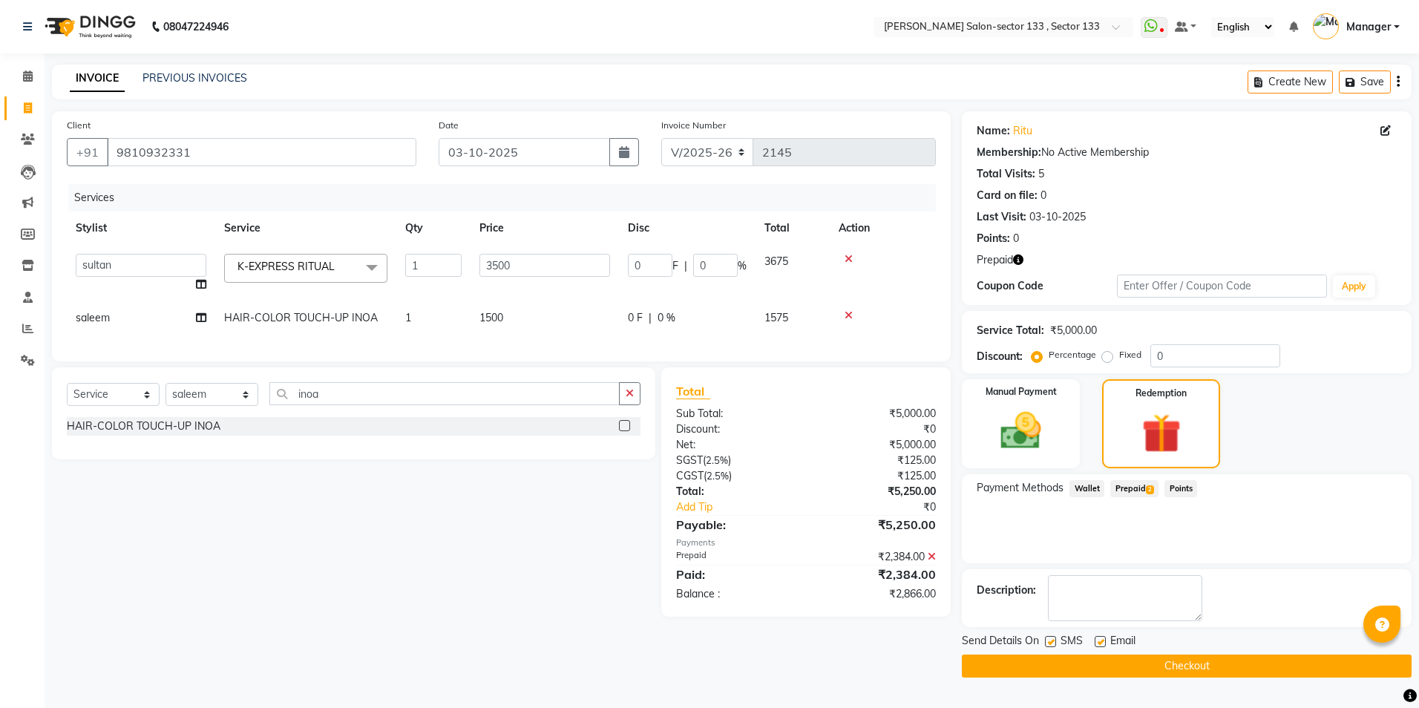
click at [1137, 488] on span "Prepaid 2" at bounding box center [1135, 488] width 48 height 17
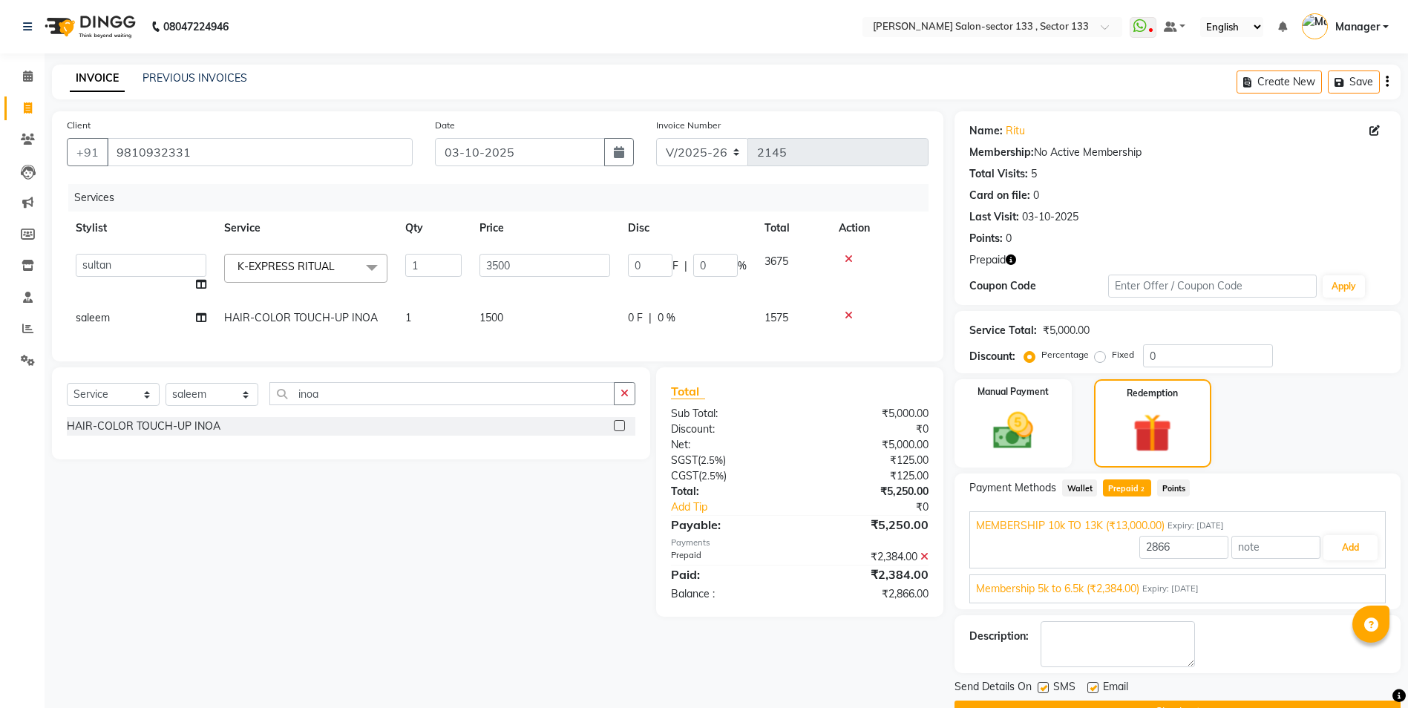
click at [1260, 588] on div "Membership 5k to 6.5k (₹2,384.00) Expiry: [DATE]" at bounding box center [1177, 589] width 403 height 16
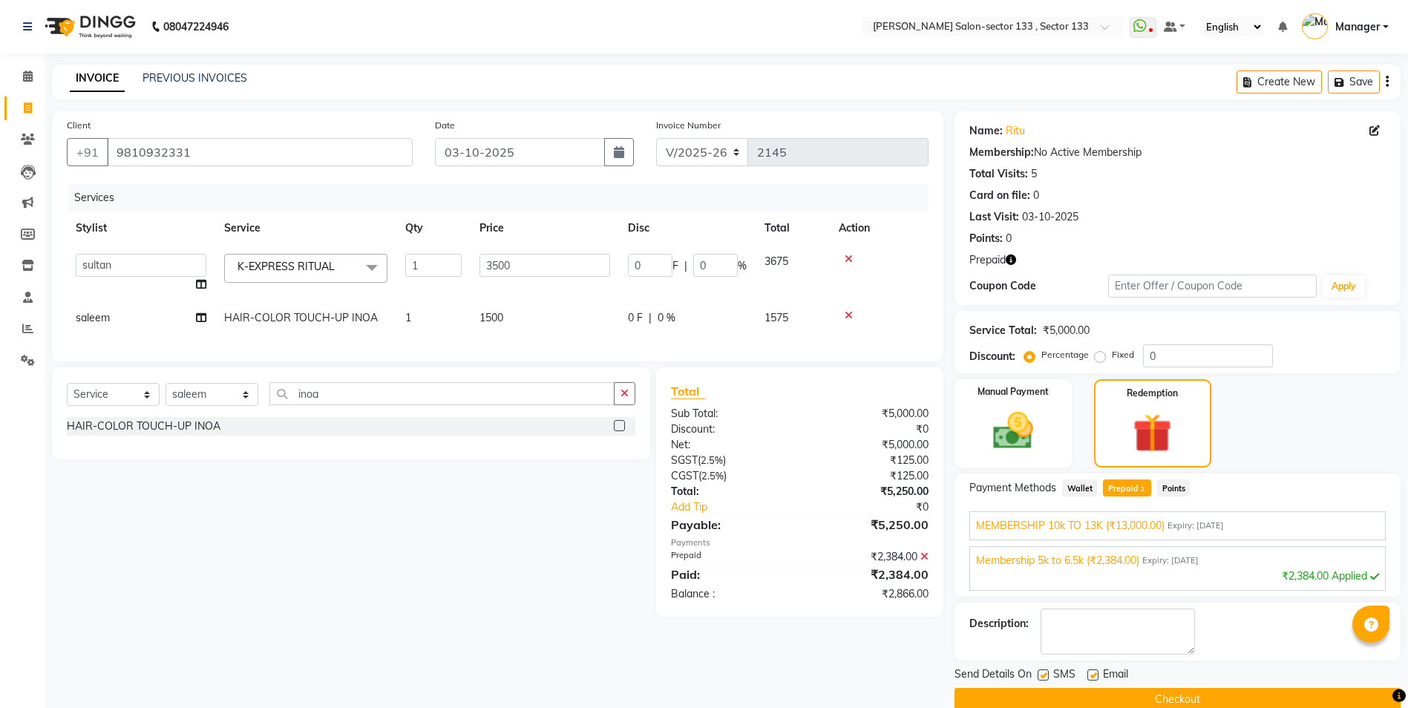
click at [1162, 531] on span "MEMBERSHIP 10k TO 13K (₹13,000.00)" at bounding box center [1070, 526] width 189 height 16
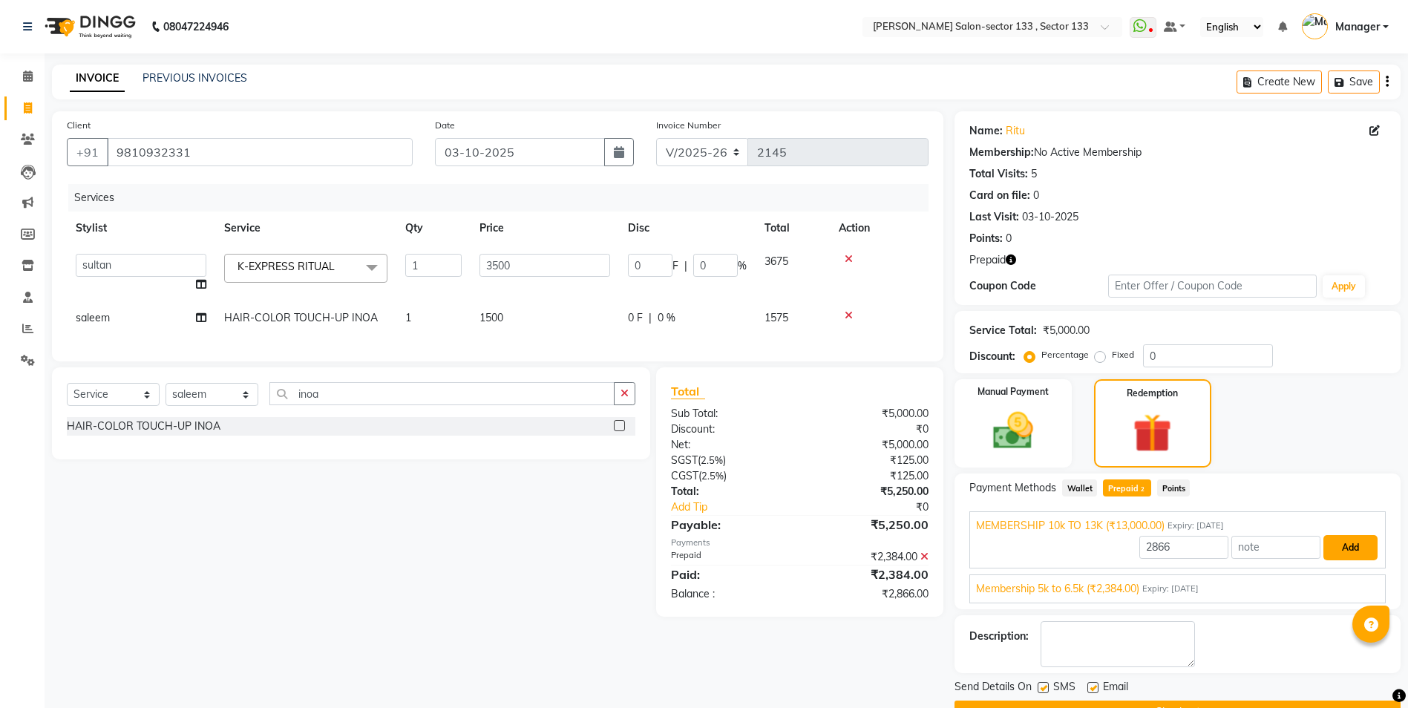
click at [1357, 542] on button "Add" at bounding box center [1351, 547] width 54 height 25
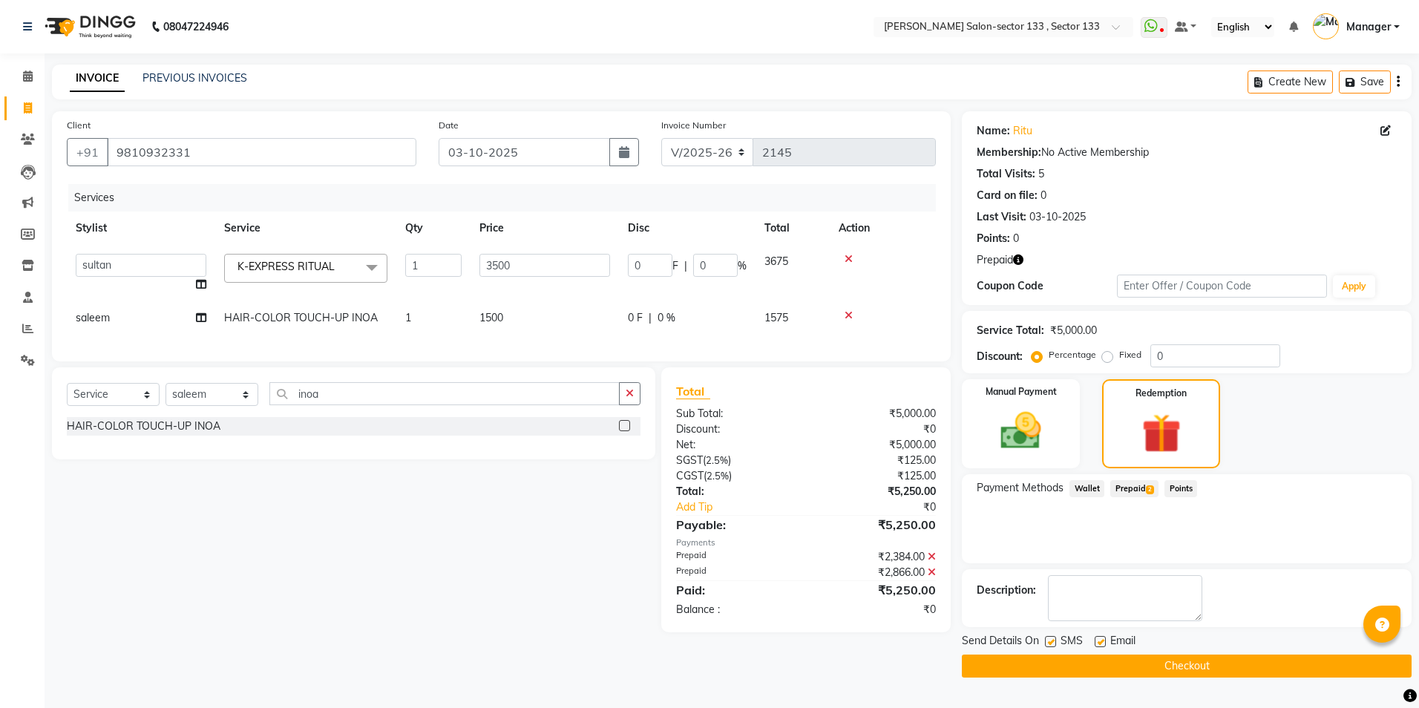
click at [1107, 664] on button "Checkout" at bounding box center [1187, 666] width 450 height 23
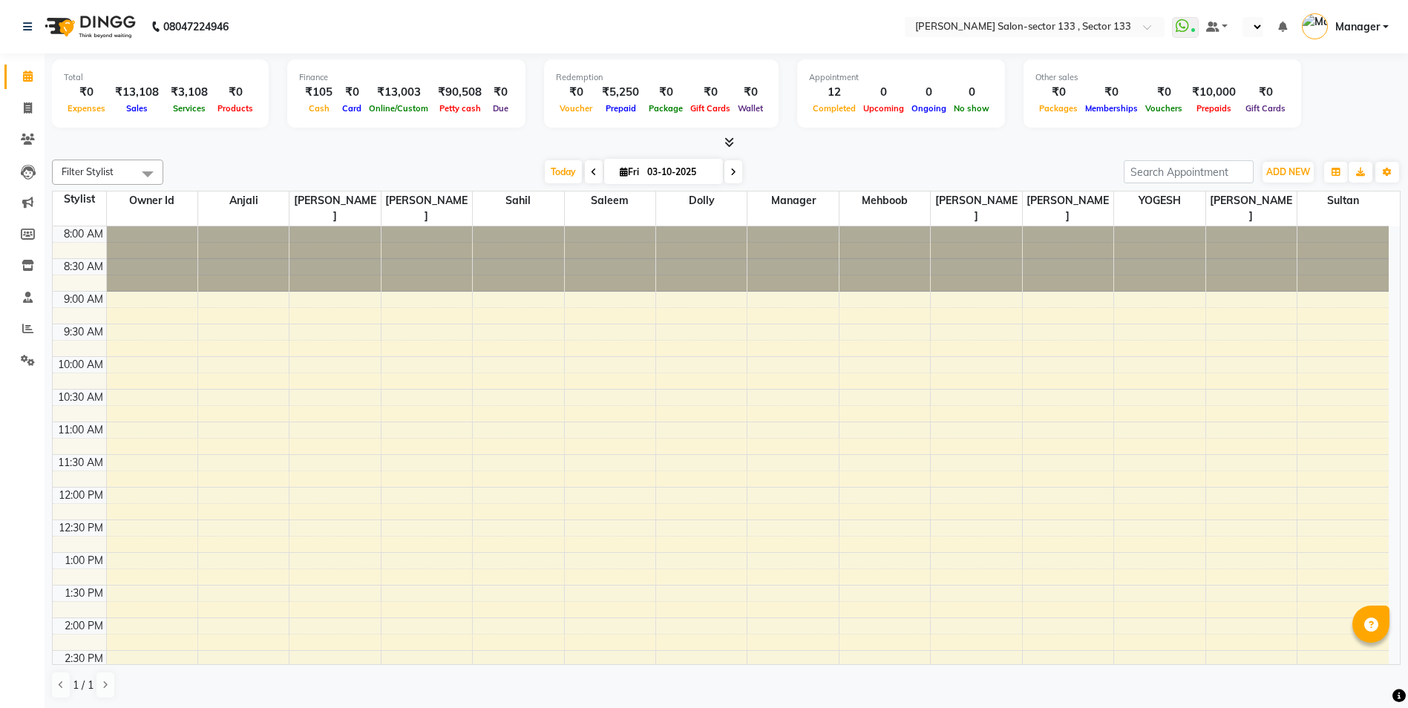
click at [1369, 29] on span "Manager" at bounding box center [1357, 27] width 45 height 16
select select "en"
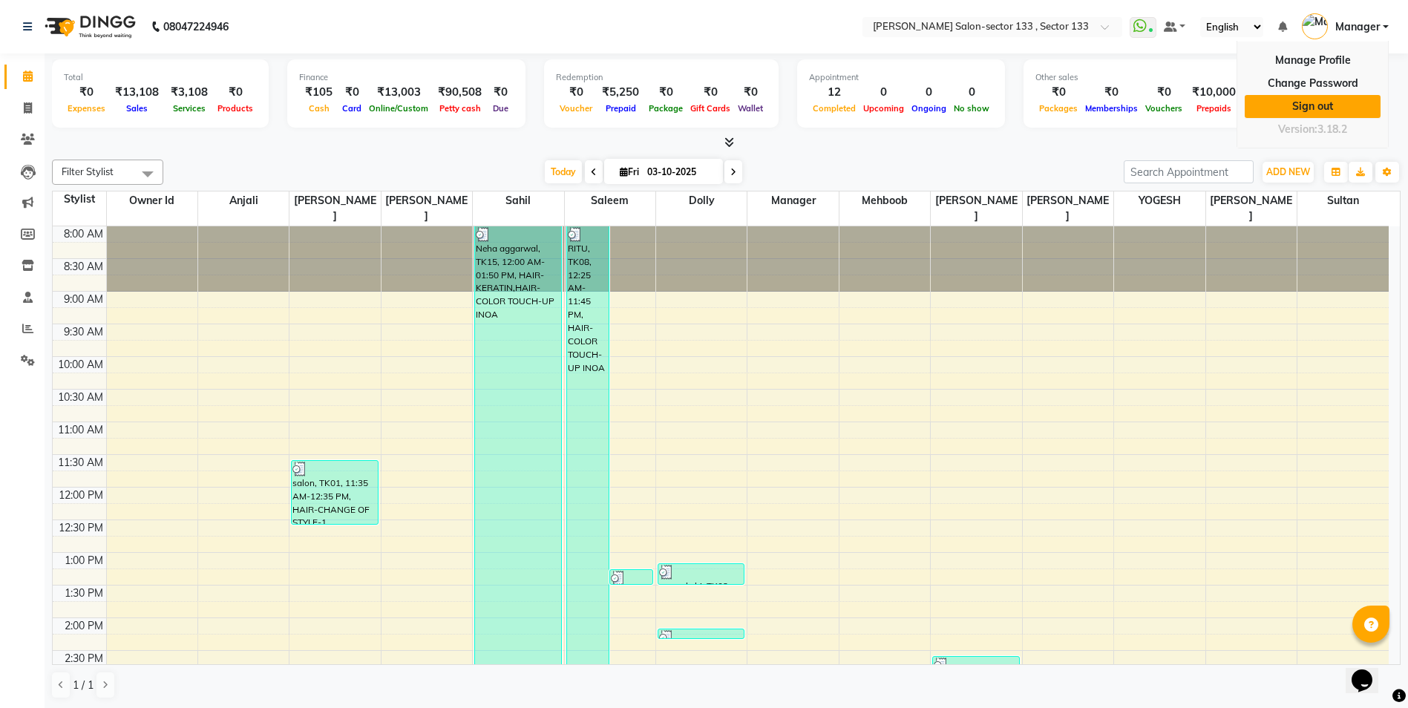
click at [1299, 108] on link "Sign out" at bounding box center [1313, 106] width 136 height 23
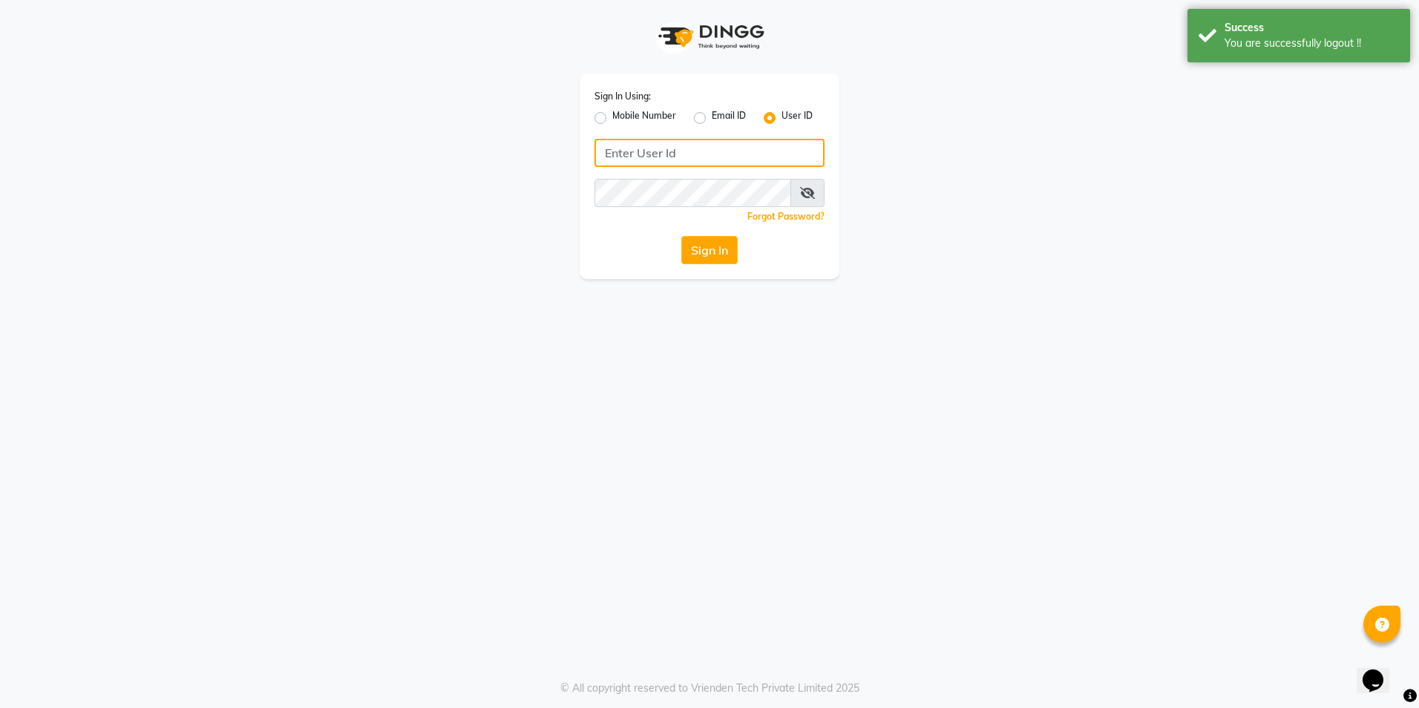
type input "8700041367"
click at [612, 117] on label "Mobile Number" at bounding box center [644, 118] width 64 height 18
click at [612, 117] on input "Mobile Number" at bounding box center [617, 114] width 10 height 10
radio input "true"
radio input "false"
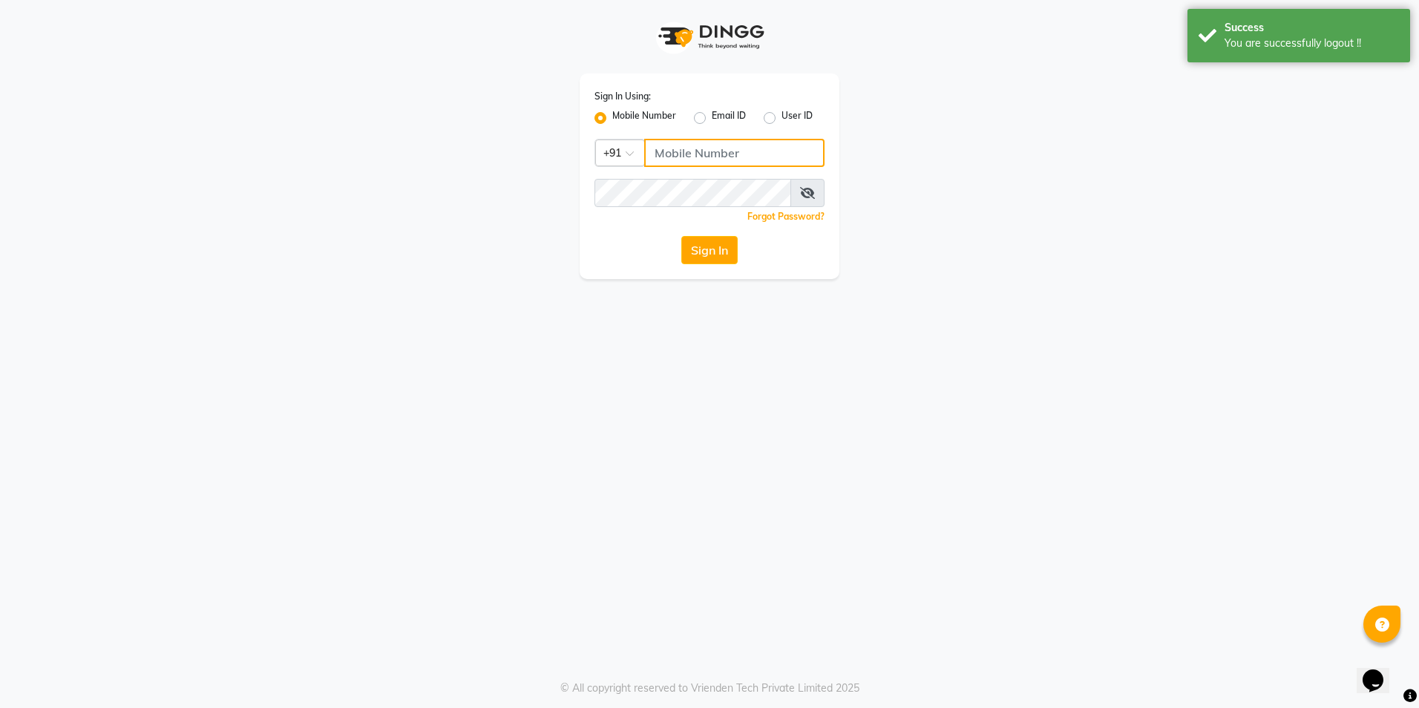
click at [664, 156] on input "Username" at bounding box center [734, 153] width 180 height 28
type input "9482903370"
click at [796, 192] on span at bounding box center [808, 193] width 34 height 28
click at [802, 192] on icon at bounding box center [807, 193] width 15 height 12
click at [802, 192] on icon at bounding box center [808, 193] width 13 height 12
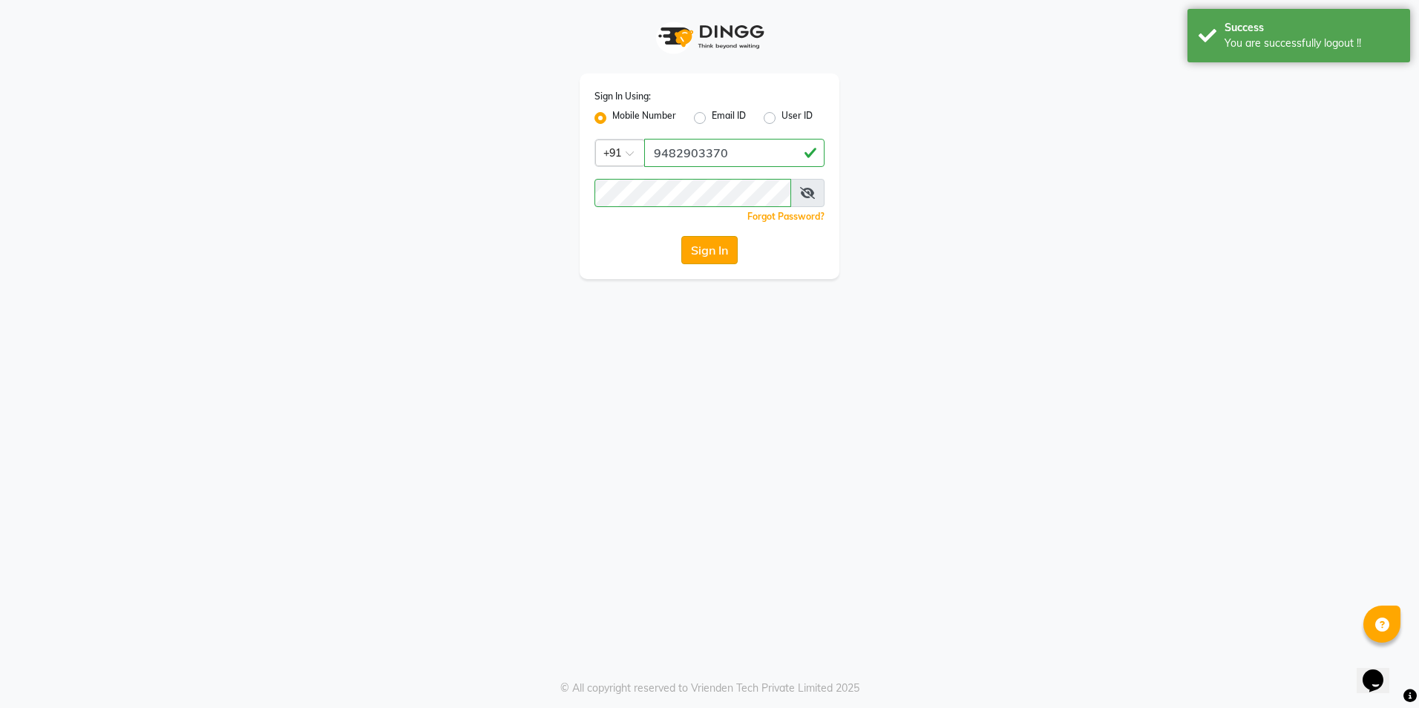
click at [724, 255] on button "Sign In" at bounding box center [709, 250] width 56 height 28
